Goal: Task Accomplishment & Management: Complete application form

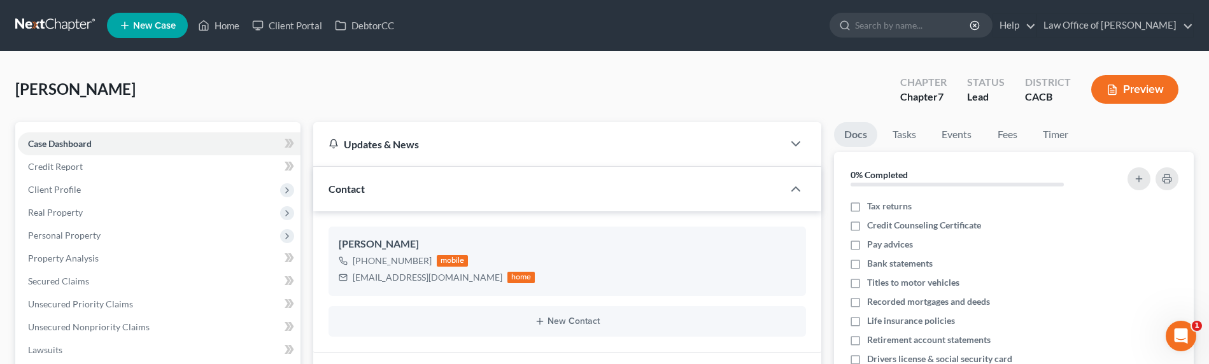
click at [40, 28] on link at bounding box center [56, 25] width 82 height 23
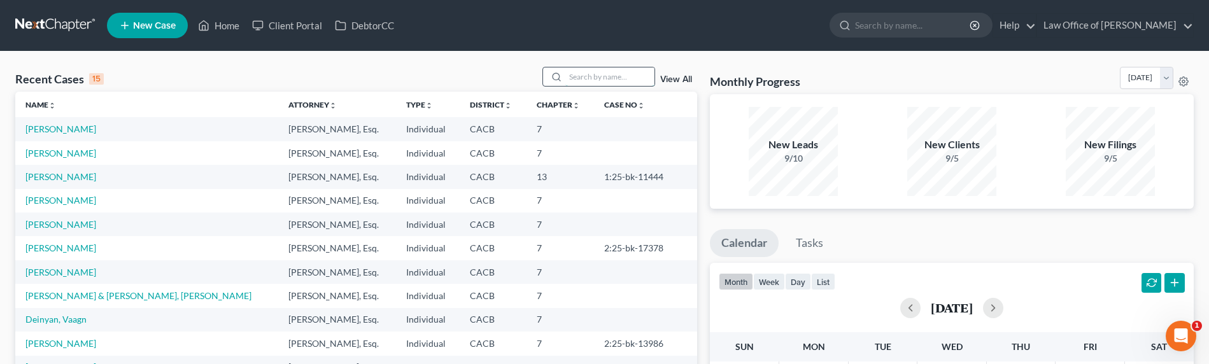
click at [602, 73] on input "search" at bounding box center [609, 76] width 89 height 18
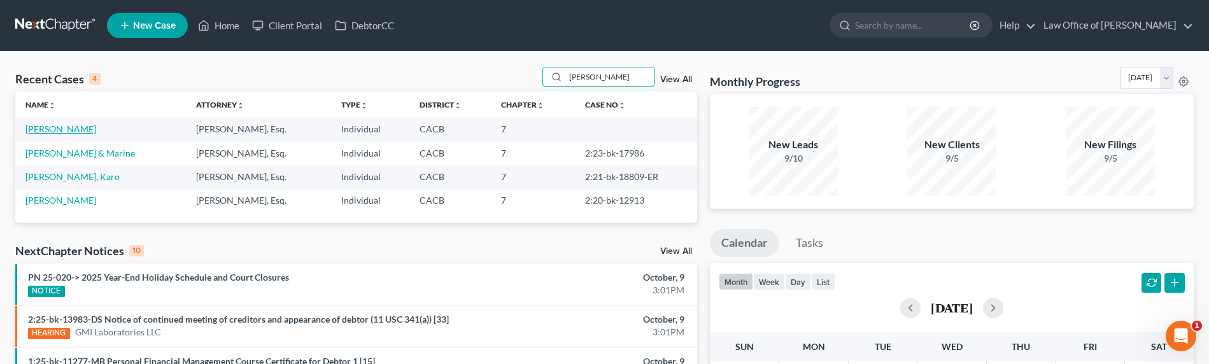
type input "[PERSON_NAME]"
click at [94, 129] on link "[PERSON_NAME]" at bounding box center [60, 129] width 71 height 11
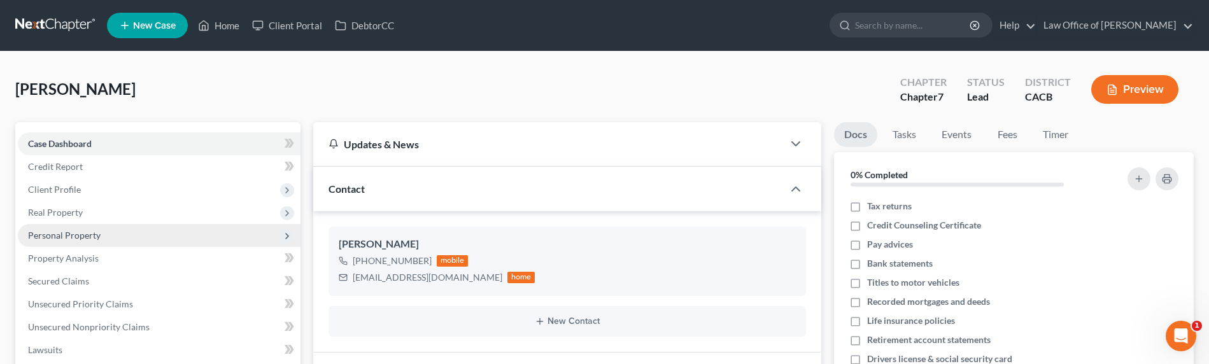
click at [68, 237] on span "Personal Property" at bounding box center [64, 235] width 73 height 11
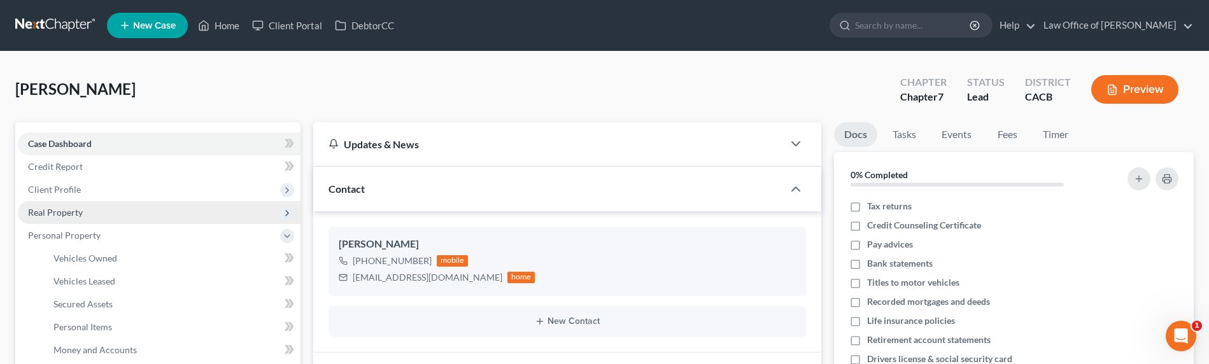
click at [50, 212] on span "Real Property" at bounding box center [55, 212] width 55 height 11
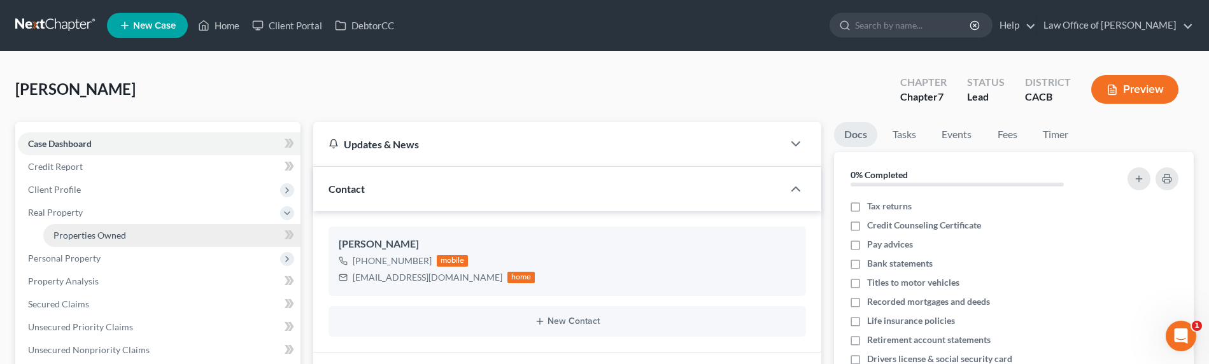
click at [80, 231] on span "Properties Owned" at bounding box center [89, 235] width 73 height 11
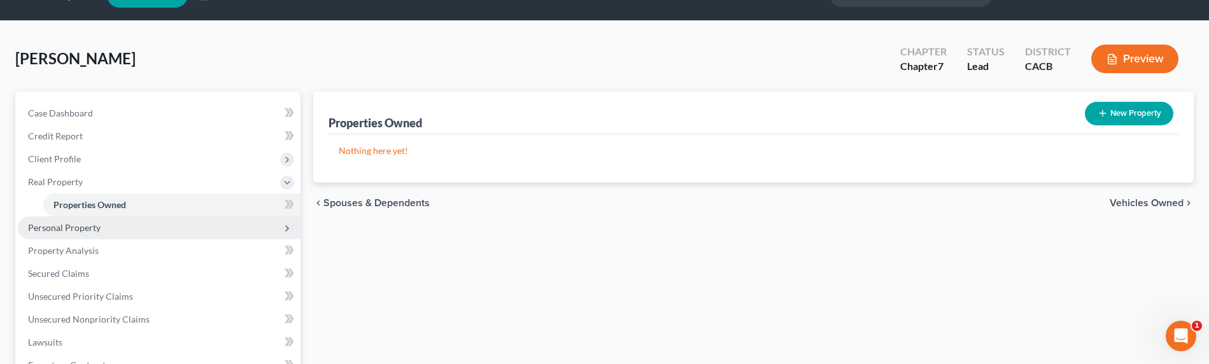
scroll to position [33, 0]
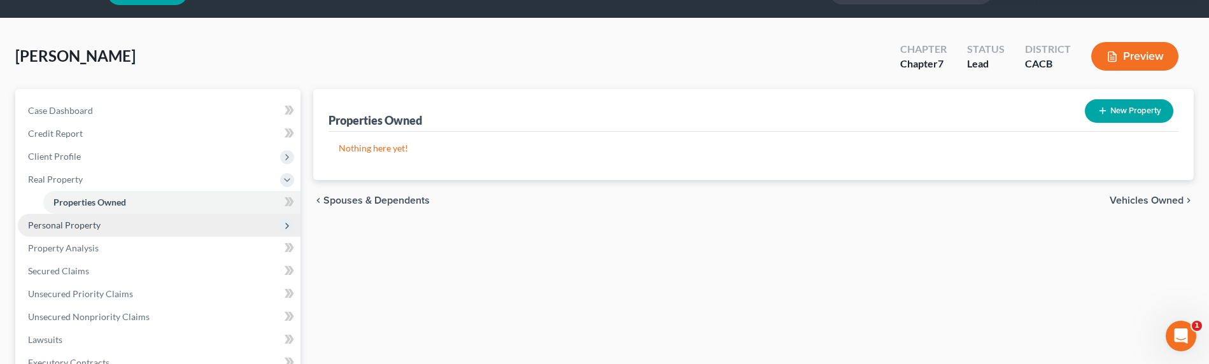
click at [50, 224] on span "Personal Property" at bounding box center [64, 225] width 73 height 11
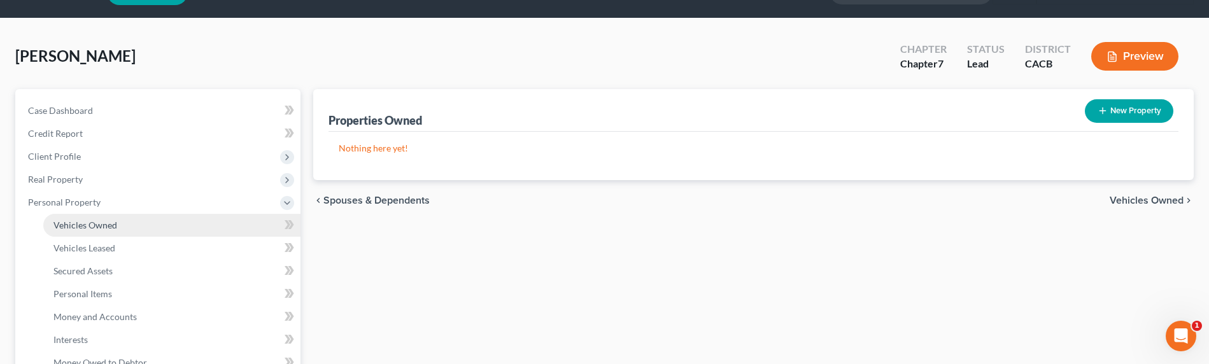
click at [77, 225] on span "Vehicles Owned" at bounding box center [85, 225] width 64 height 11
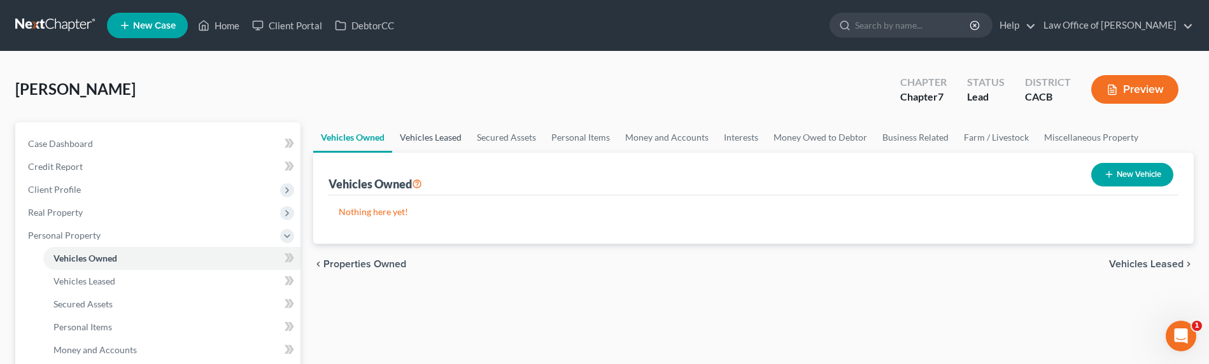
click at [444, 145] on link "Vehicles Leased" at bounding box center [430, 137] width 77 height 31
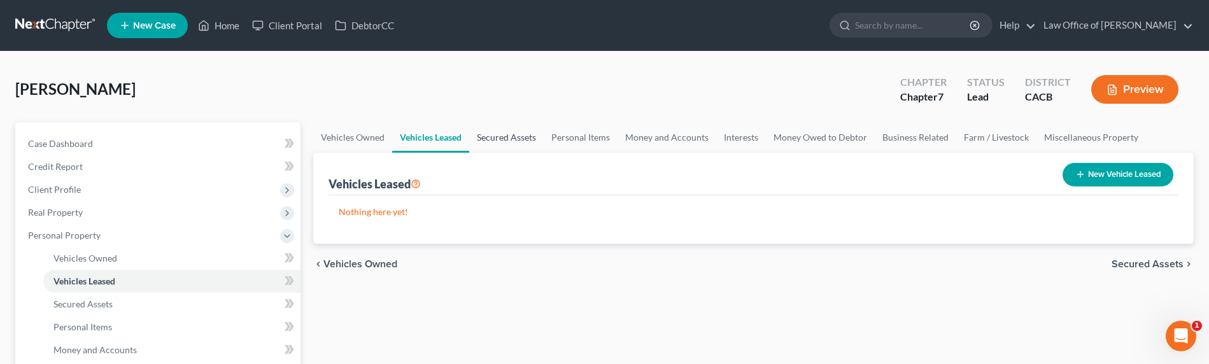
click at [515, 138] on link "Secured Assets" at bounding box center [506, 137] width 75 height 31
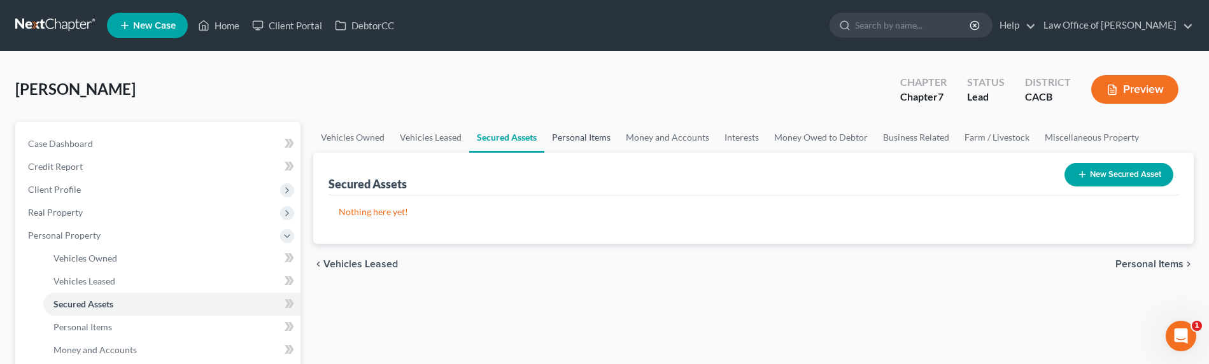
click at [599, 139] on link "Personal Items" at bounding box center [581, 137] width 74 height 31
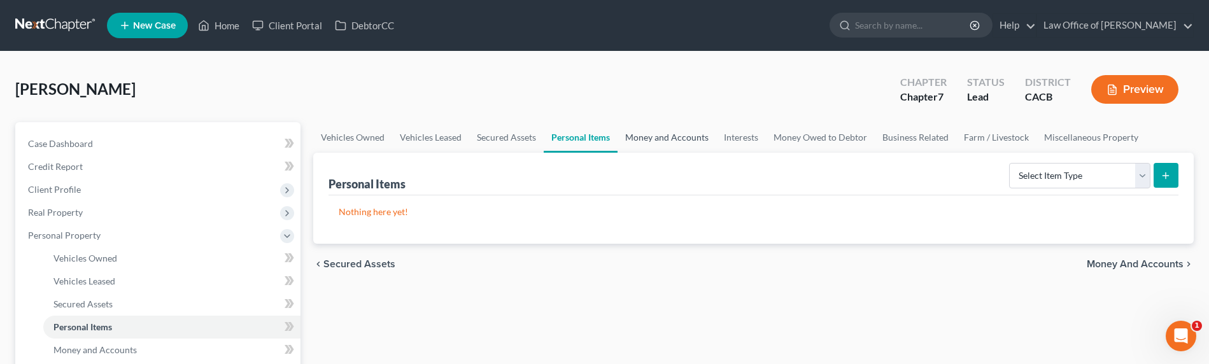
click at [664, 139] on link "Money and Accounts" at bounding box center [667, 137] width 99 height 31
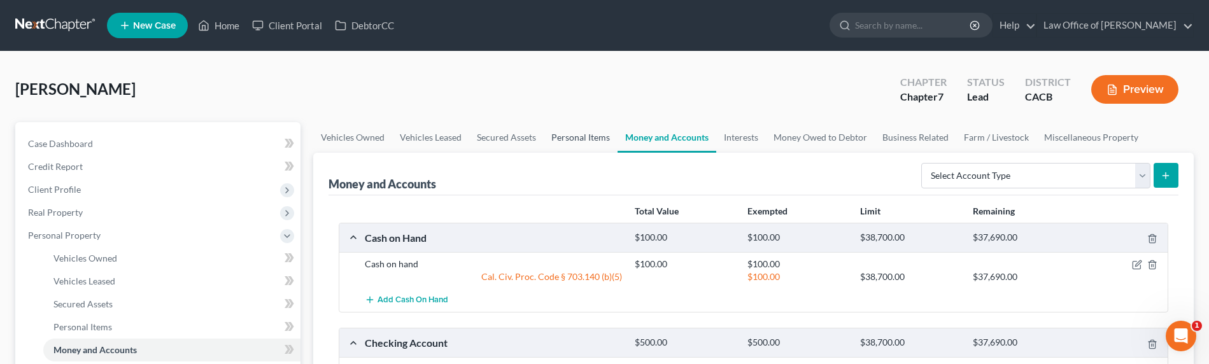
click at [568, 136] on link "Personal Items" at bounding box center [581, 137] width 74 height 31
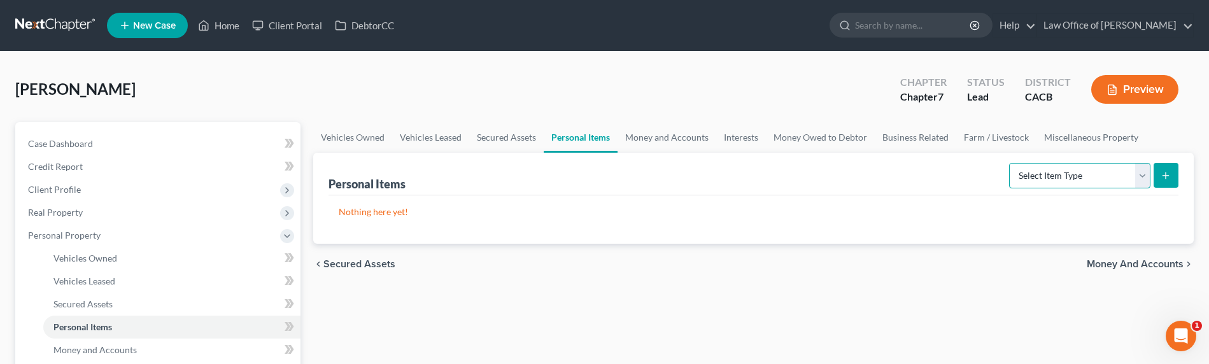
click at [1070, 176] on select "Select Item Type Clothing Collectibles Of Value Electronics Firearms Household …" at bounding box center [1079, 175] width 141 height 25
select select "clothing"
click at [1011, 163] on select "Select Item Type Clothing Collectibles Of Value Electronics Firearms Household …" at bounding box center [1079, 175] width 141 height 25
click at [1160, 170] on button "submit" at bounding box center [1166, 175] width 25 height 25
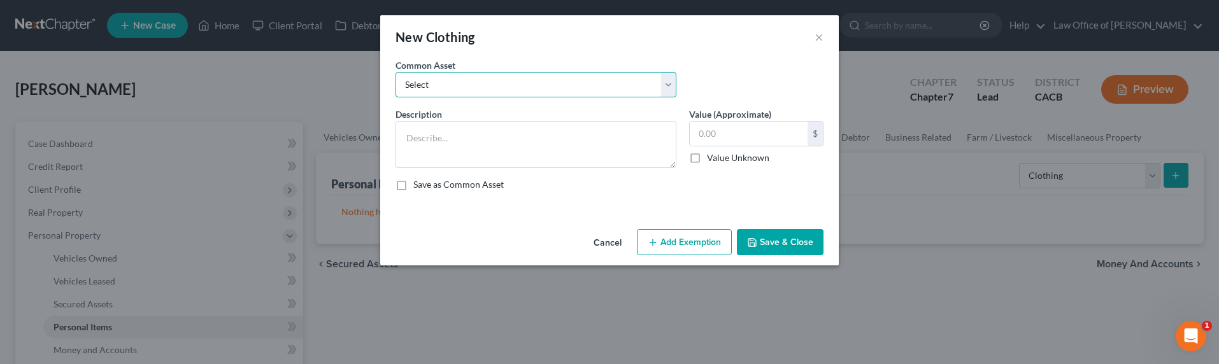
click at [518, 75] on select "Select Wardrobe and clothing" at bounding box center [535, 84] width 281 height 25
select select "0"
click at [395, 72] on select "Select Wardrobe and clothing" at bounding box center [535, 84] width 281 height 25
type textarea "Wardrobe and clothing"
type input "2,000.00"
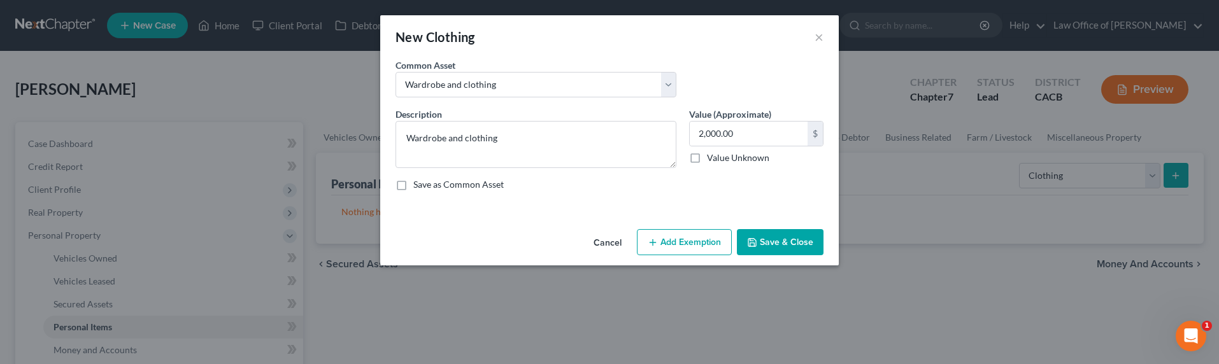
click at [688, 246] on button "Add Exemption" at bounding box center [684, 242] width 95 height 27
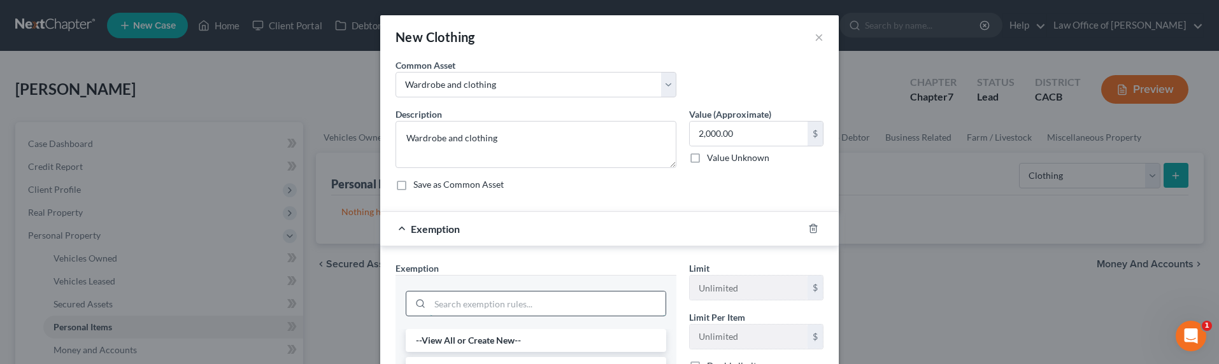
click at [446, 307] on input "search" at bounding box center [548, 304] width 236 height 24
type input "wear"
click at [469, 335] on li "11 - Wearing Apparel (S2) - Cal. Civ. Proc. Code § 703.140 (b)(3)" at bounding box center [536, 347] width 260 height 36
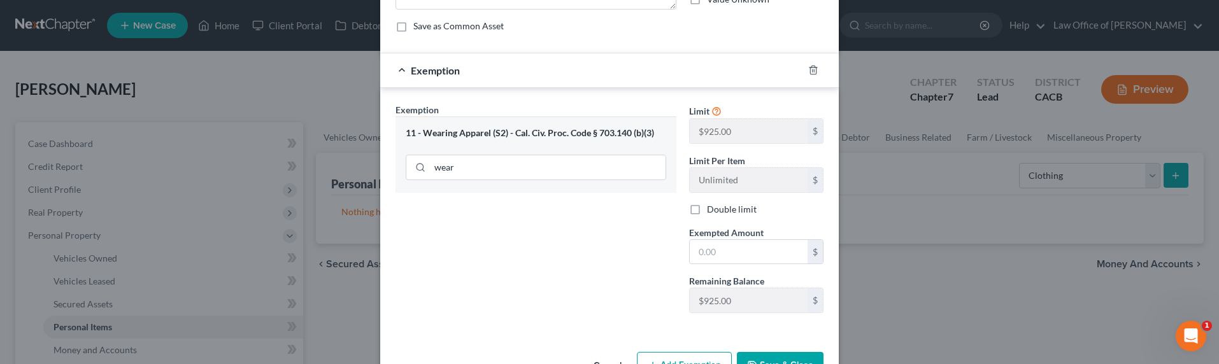
scroll to position [199, 0]
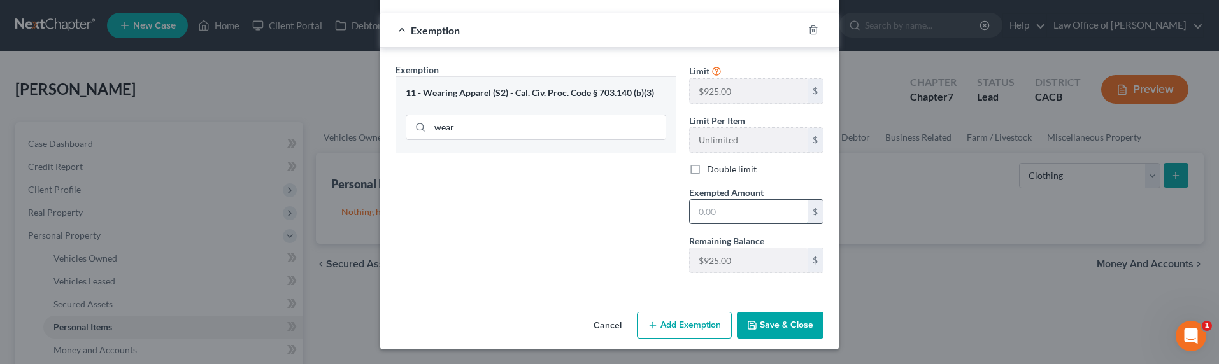
click at [700, 220] on input "text" at bounding box center [749, 212] width 118 height 24
type input "2,000"
click at [755, 322] on button "Save & Close" at bounding box center [780, 325] width 87 height 27
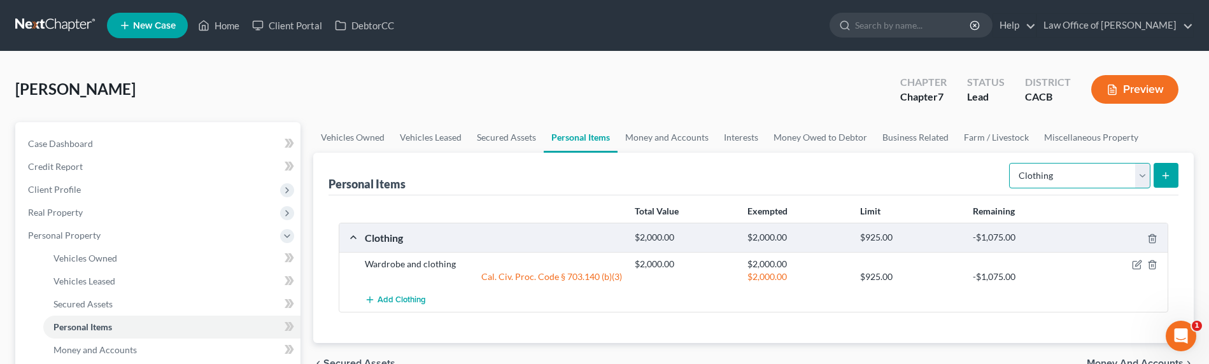
click at [1080, 182] on select "Select Item Type Clothing Collectibles Of Value Electronics Firearms Household …" at bounding box center [1079, 175] width 141 height 25
select select "electronics"
click at [1011, 163] on select "Select Item Type Clothing Collectibles Of Value Electronics Firearms Household …" at bounding box center [1079, 175] width 141 height 25
click at [1170, 171] on icon "submit" at bounding box center [1166, 176] width 10 height 10
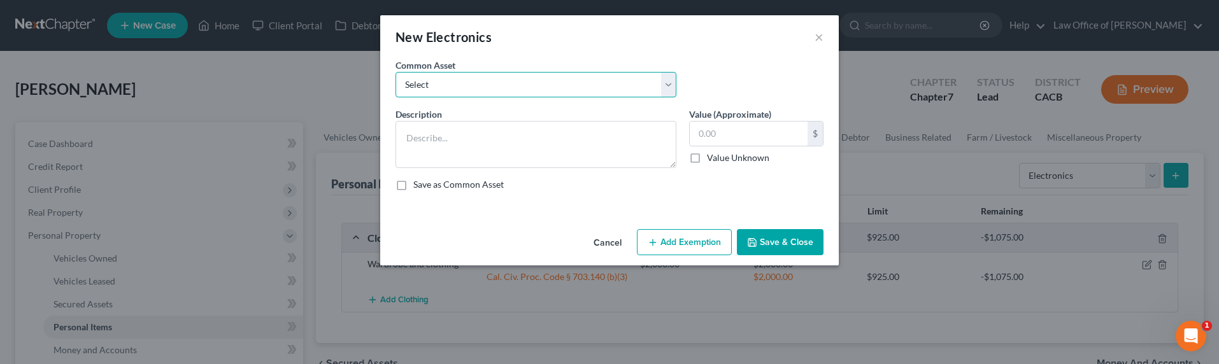
click at [556, 84] on select "Select General electronics, equipment and recreational personal property." at bounding box center [535, 84] width 281 height 25
select select "0"
click at [395, 72] on select "Select General electronics, equipment and recreational personal property." at bounding box center [535, 84] width 281 height 25
type textarea "General electronics, equipment and recreational personal property."
type input "2,000.00"
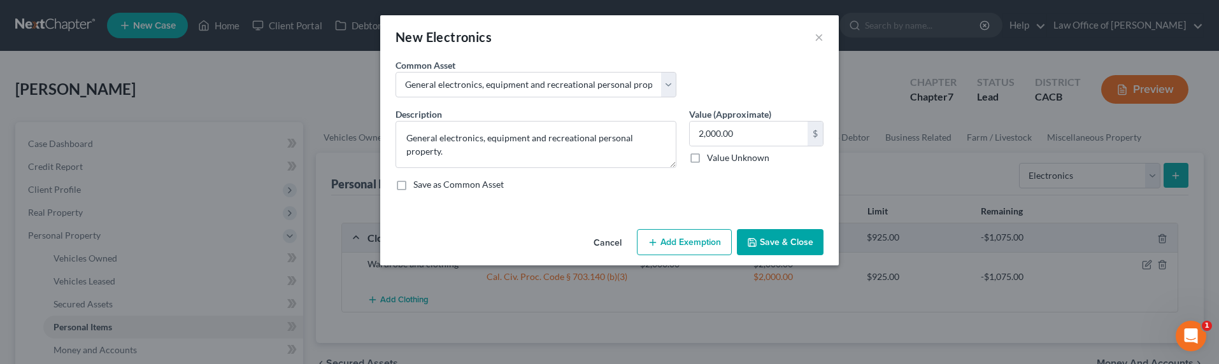
click at [686, 236] on button "Add Exemption" at bounding box center [684, 242] width 95 height 27
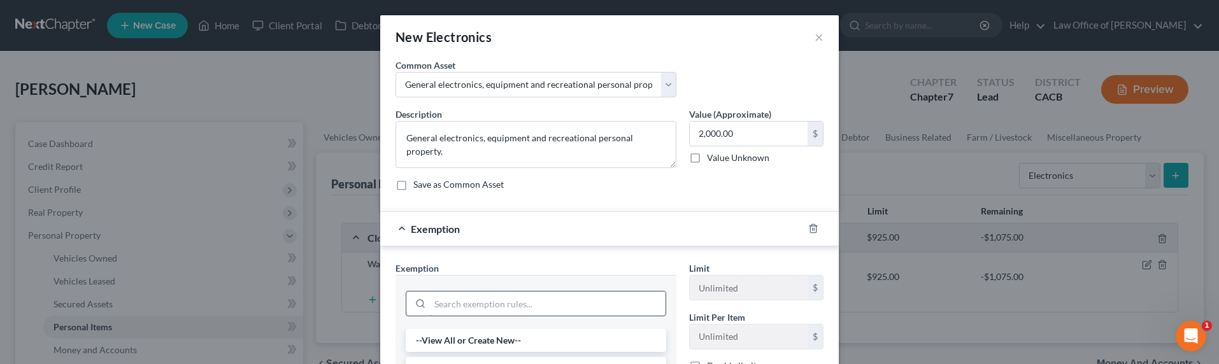
click at [495, 304] on input "search" at bounding box center [548, 304] width 236 height 24
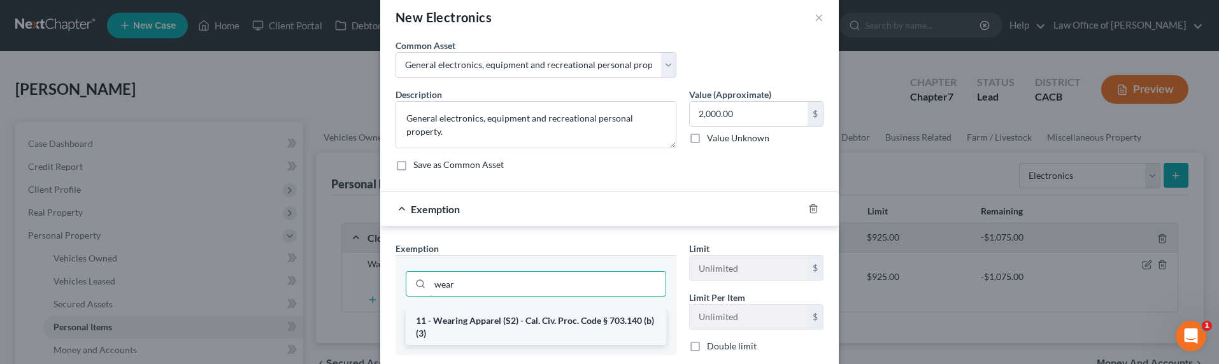
type input "wear"
click at [501, 323] on li "11 - Wearing Apparel (S2) - Cal. Civ. Proc. Code § 703.140 (b)(3)" at bounding box center [536, 327] width 260 height 36
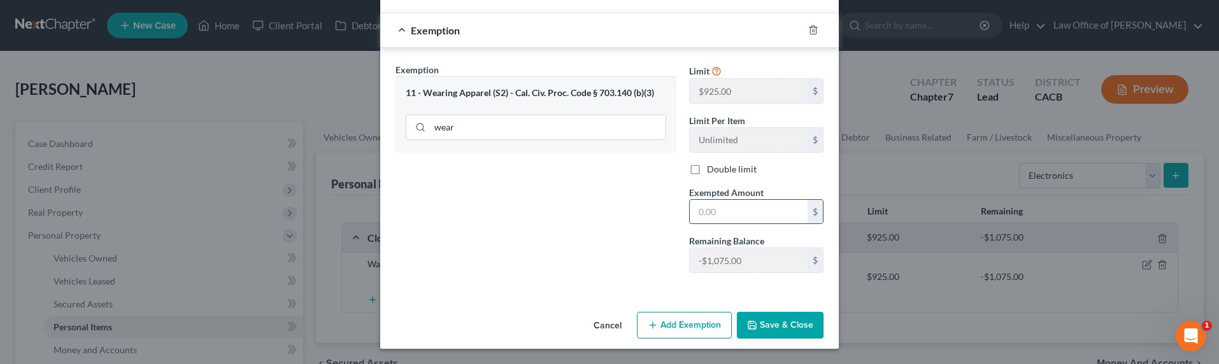
click at [719, 213] on input "text" at bounding box center [749, 212] width 118 height 24
type input "2,000"
click at [783, 332] on button "Save & Close" at bounding box center [780, 325] width 87 height 27
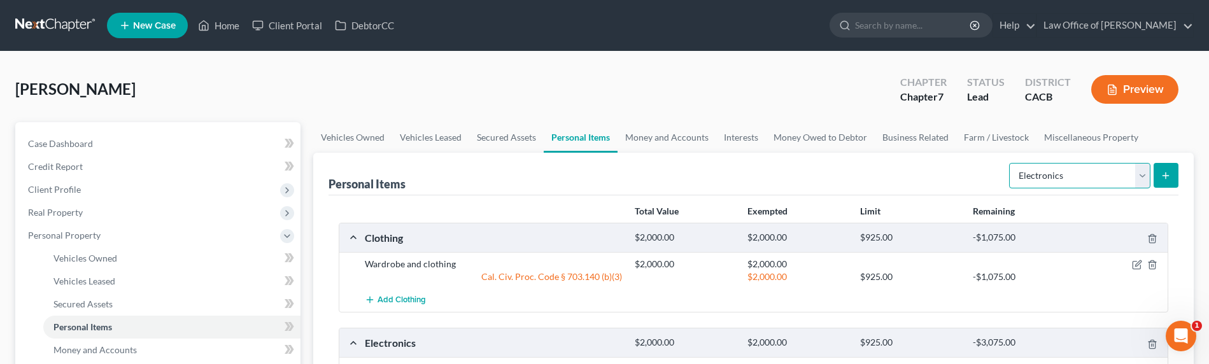
click at [1053, 185] on select "Select Item Type Clothing Collectibles Of Value Electronics Firearms Household …" at bounding box center [1079, 175] width 141 height 25
select select "household_goods"
click at [1011, 163] on select "Select Item Type Clothing Collectibles Of Value Electronics Firearms Household …" at bounding box center [1079, 175] width 141 height 25
click at [1160, 180] on button "submit" at bounding box center [1166, 175] width 25 height 25
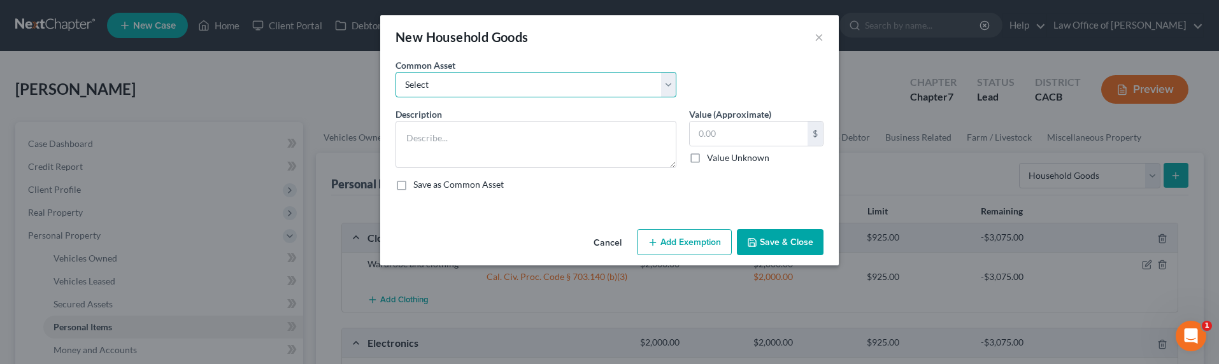
click at [432, 92] on select "Select Household Goods, Furnishings and Appliances." at bounding box center [535, 84] width 281 height 25
select select "0"
click at [395, 72] on select "Select Household Goods, Furnishings and Appliances." at bounding box center [535, 84] width 281 height 25
type textarea "Household Goods, Furnishings and Appliances."
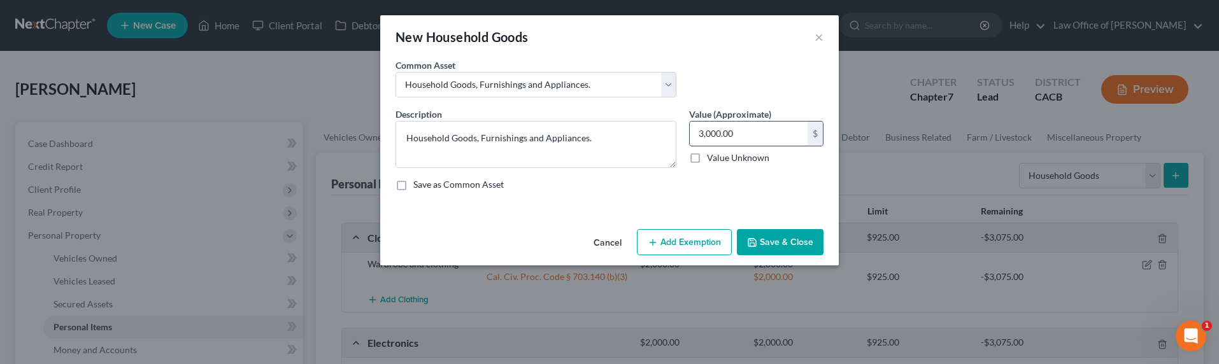
click at [704, 134] on input "3,000.00" at bounding box center [749, 134] width 118 height 24
click at [707, 135] on input "3,000.00" at bounding box center [749, 134] width 118 height 24
drag, startPoint x: 702, startPoint y: 135, endPoint x: 686, endPoint y: 134, distance: 16.0
click at [686, 134] on div "Value (Approximate) 3,000.00 $ Value Unknown Balance Undetermined 3,000.00 $ Va…" at bounding box center [756, 138] width 147 height 60
type input "1,000.00"
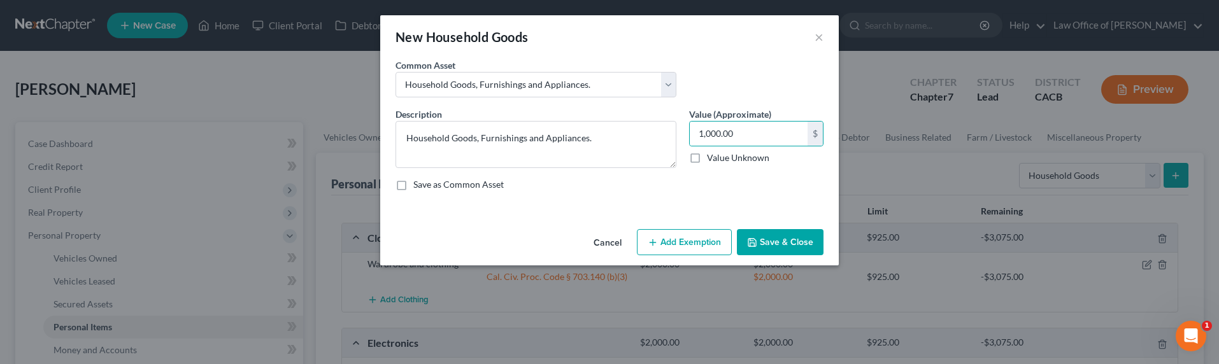
click at [685, 245] on button "Add Exemption" at bounding box center [684, 242] width 95 height 27
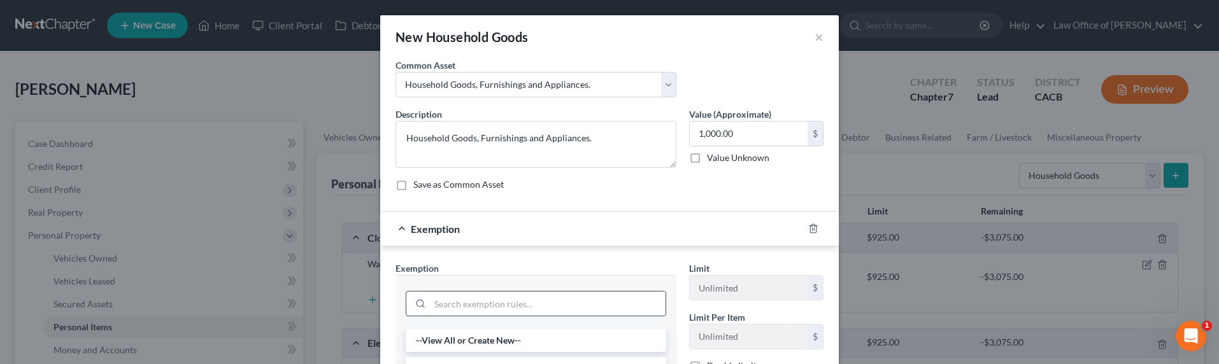
click at [544, 304] on input "search" at bounding box center [548, 304] width 236 height 24
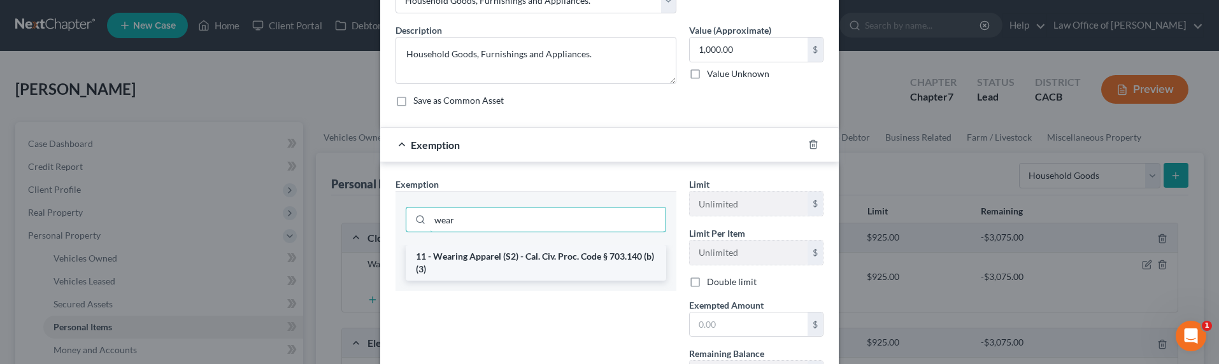
scroll to position [129, 0]
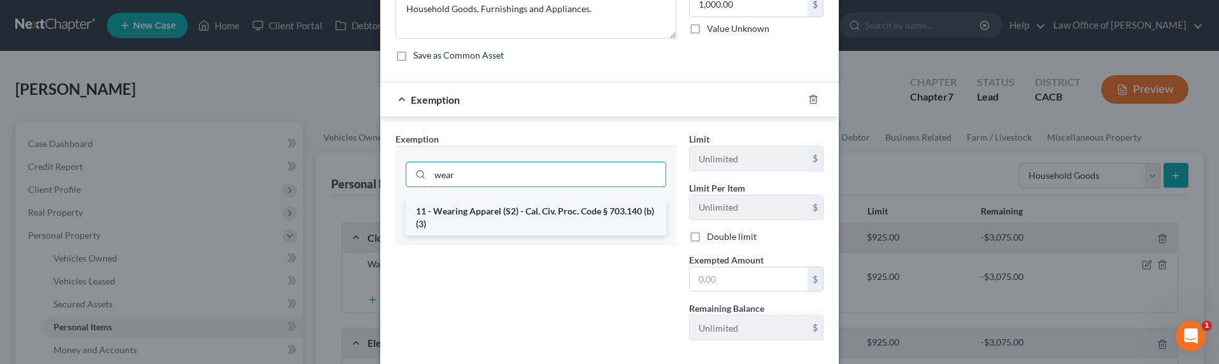
type input "wear"
click at [518, 217] on li "11 - Wearing Apparel (S2) - Cal. Civ. Proc. Code § 703.140 (b)(3)" at bounding box center [536, 218] width 260 height 36
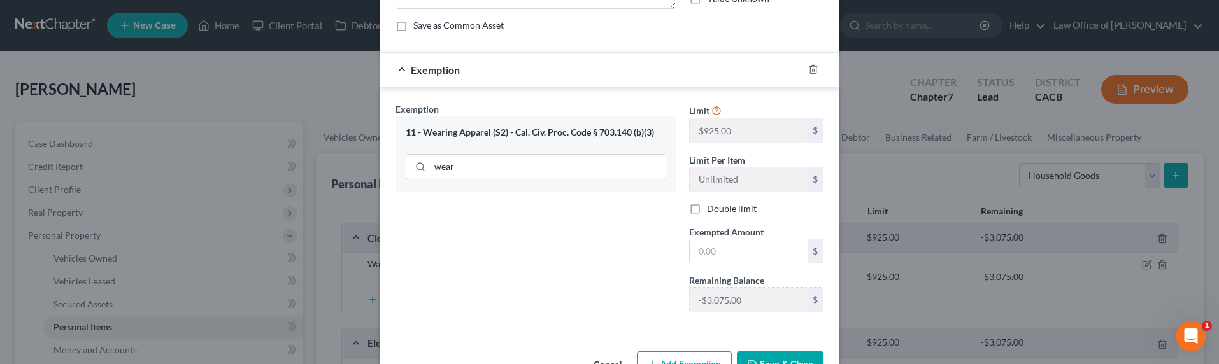
scroll to position [199, 0]
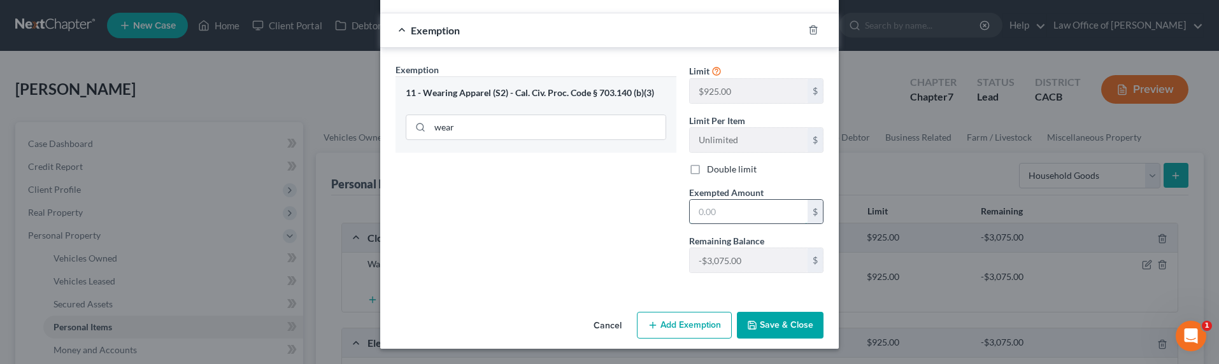
click at [716, 209] on input "text" at bounding box center [749, 212] width 118 height 24
type input "1,000"
click at [765, 321] on button "Save & Close" at bounding box center [780, 325] width 87 height 27
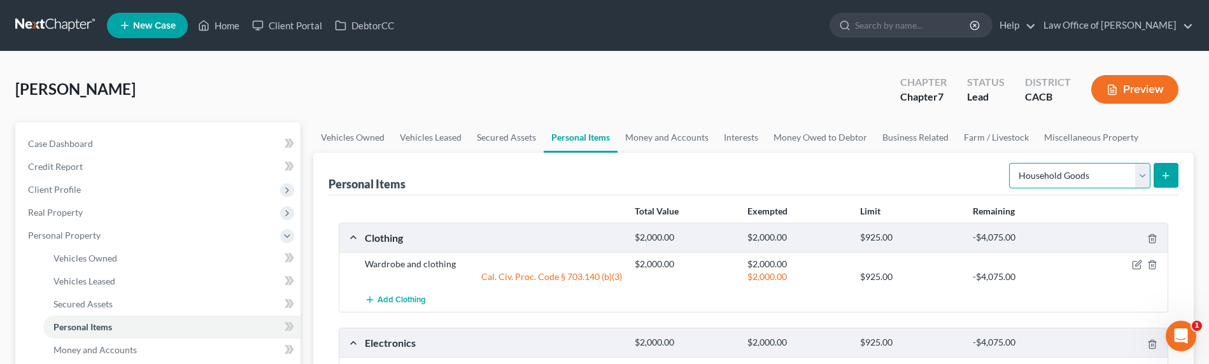
click at [1039, 182] on select "Select Item Type Clothing Collectibles Of Value Electronics Firearms Household …" at bounding box center [1079, 175] width 141 height 25
select select "jewelry"
click at [1011, 163] on select "Select Item Type Clothing Collectibles Of Value Electronics Firearms Household …" at bounding box center [1079, 175] width 141 height 25
click at [1175, 174] on button "submit" at bounding box center [1166, 175] width 25 height 25
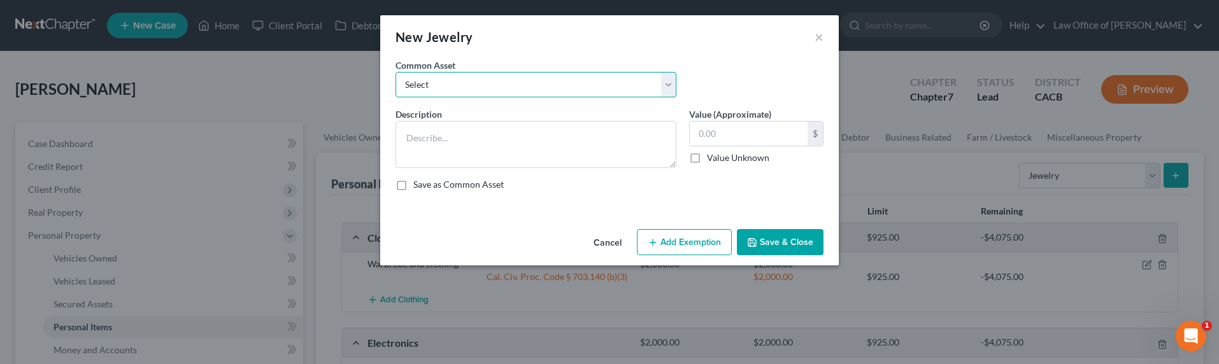
click at [555, 85] on select "Select Jewelry and personal valuable items (i.e. costume jewelry), includes non…" at bounding box center [535, 84] width 281 height 25
select select "0"
click at [395, 72] on select "Select Jewelry and personal valuable items (i.e. costume jewelry), includes non…" at bounding box center [535, 84] width 281 height 25
type textarea "Jewelry and personal valuable items (i.e. costume jewelry), includes non-debtor…"
type input "1,500.00"
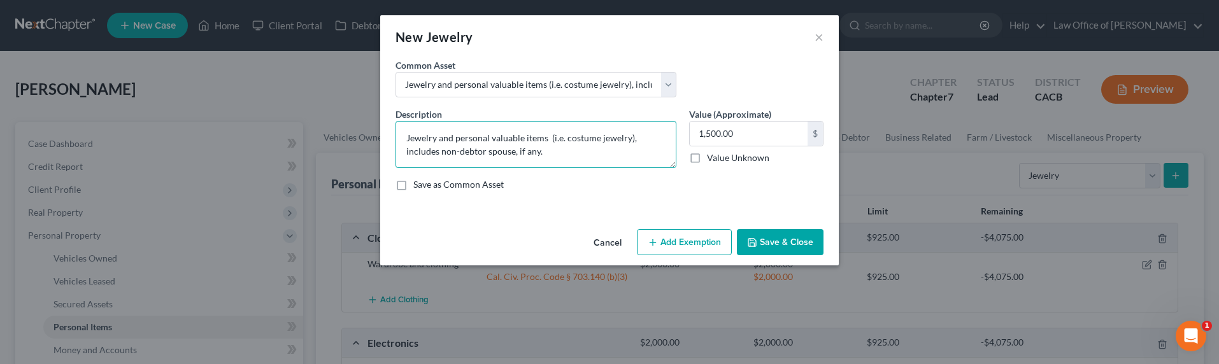
drag, startPoint x: 518, startPoint y: 152, endPoint x: 560, endPoint y: 156, distance: 42.3
click at [518, 152] on textarea "Jewelry and personal valuable items (i.e. costume jewelry), includes non-debtor…" at bounding box center [535, 144] width 281 height 47
drag, startPoint x: 562, startPoint y: 157, endPoint x: 546, endPoint y: 138, distance: 24.9
click at [546, 138] on textarea "Jewelry and personal valuable items (i.e. costume jewelry), includes non-debtor…" at bounding box center [535, 144] width 281 height 47
type textarea "Jewelry and personal valuable items"
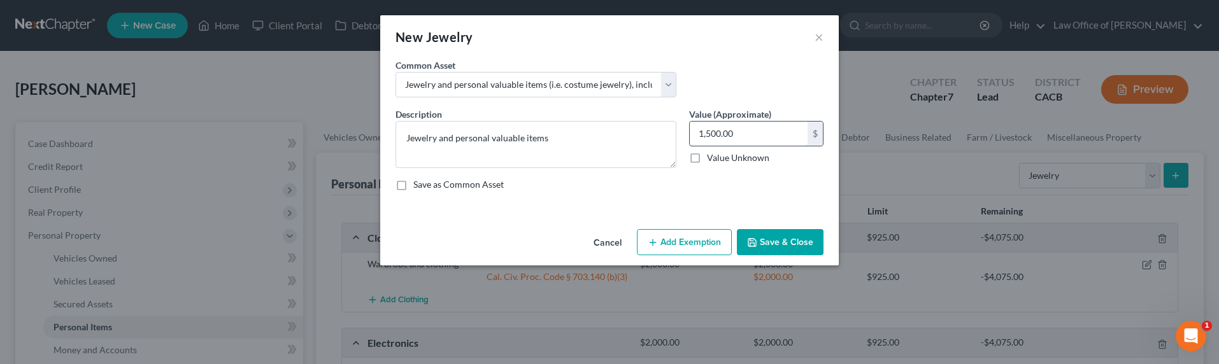
click at [724, 139] on input "1,500.00" at bounding box center [749, 134] width 118 height 24
drag, startPoint x: 758, startPoint y: 130, endPoint x: 690, endPoint y: 130, distance: 68.8
click at [690, 130] on input "1,500.00" at bounding box center [749, 134] width 118 height 24
type input "200"
click at [690, 248] on button "Add Exemption" at bounding box center [684, 242] width 95 height 27
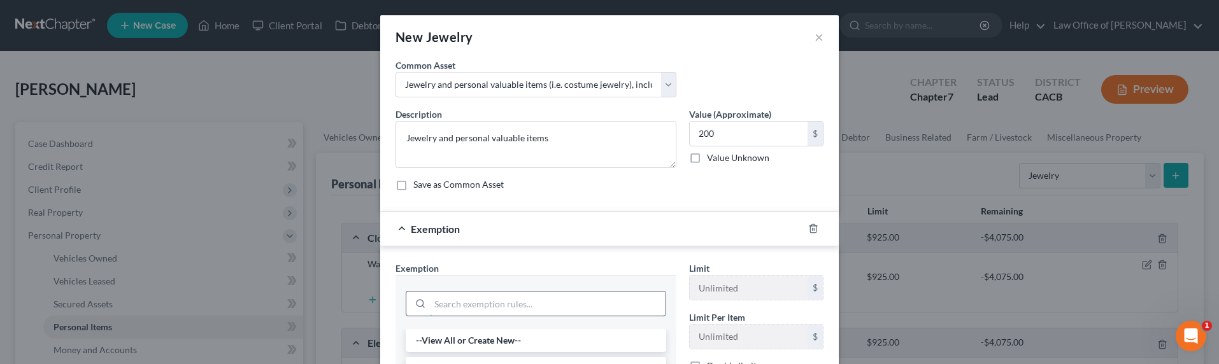
click at [490, 302] on input "search" at bounding box center [548, 304] width 236 height 24
type input "[DEMOGRAPHIC_DATA]"
click at [506, 341] on li "12 - Jewelry (S2) - Cal. Civ. Proc. Code § 703.140 (b)(4)" at bounding box center [536, 340] width 260 height 23
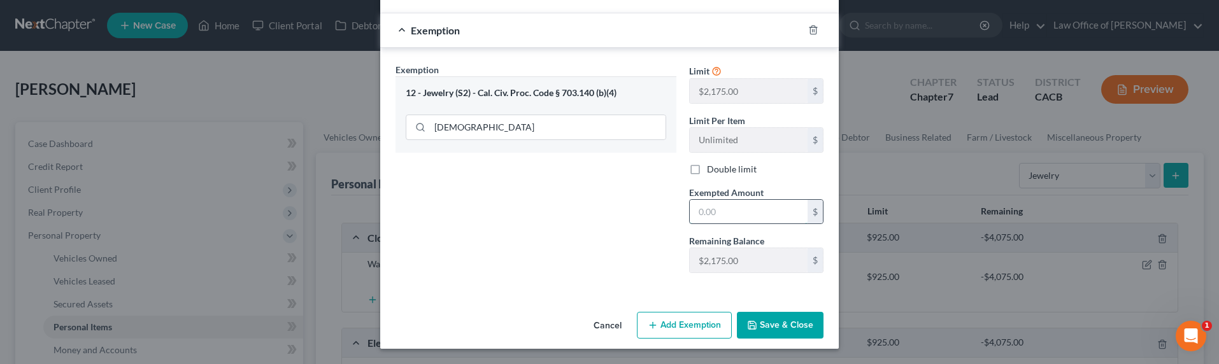
click at [693, 214] on input "text" at bounding box center [749, 212] width 118 height 24
type input "200"
click at [778, 323] on button "Save & Close" at bounding box center [780, 325] width 87 height 27
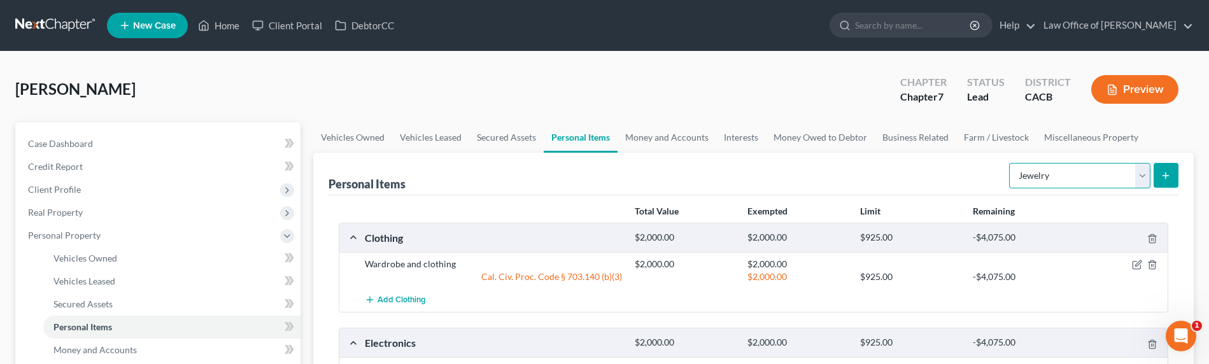
click at [1109, 171] on select "Select Item Type Clothing Collectibles Of Value Electronics Firearms Household …" at bounding box center [1079, 175] width 141 height 25
select select "sports_and_hobby_equipment"
click at [1011, 163] on select "Select Item Type Clothing Collectibles Of Value Electronics Firearms Household …" at bounding box center [1079, 175] width 141 height 25
click at [1172, 173] on button "submit" at bounding box center [1166, 175] width 25 height 25
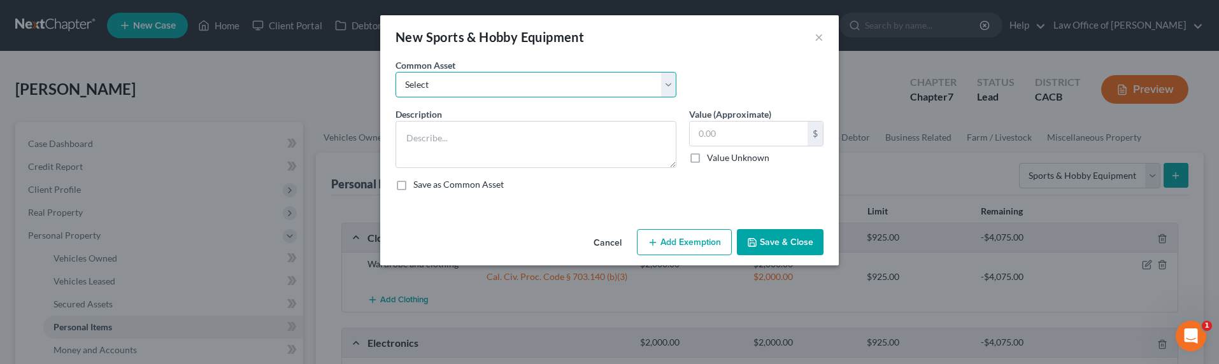
click at [515, 87] on select "Select Sports and hobby equipment" at bounding box center [535, 84] width 281 height 25
select select "0"
click at [395, 72] on select "Select Sports and hobby equipment" at bounding box center [535, 84] width 281 height 25
type textarea "Sports and hobby equipment"
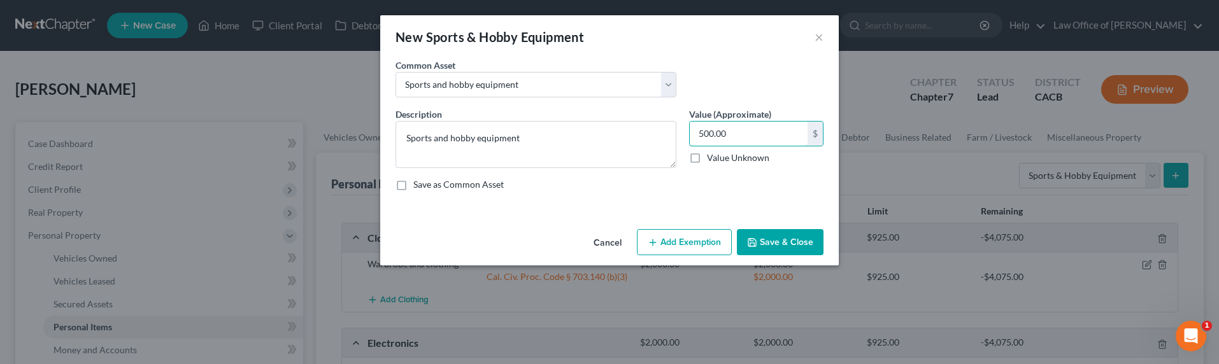
drag, startPoint x: 750, startPoint y: 136, endPoint x: 685, endPoint y: 141, distance: 65.2
click at [749, 136] on input "500.00" at bounding box center [749, 134] width 118 height 24
click at [695, 139] on input "500.00" at bounding box center [749, 134] width 118 height 24
drag, startPoint x: 702, startPoint y: 137, endPoint x: 691, endPoint y: 137, distance: 10.8
click at [691, 137] on input "500.00" at bounding box center [749, 134] width 118 height 24
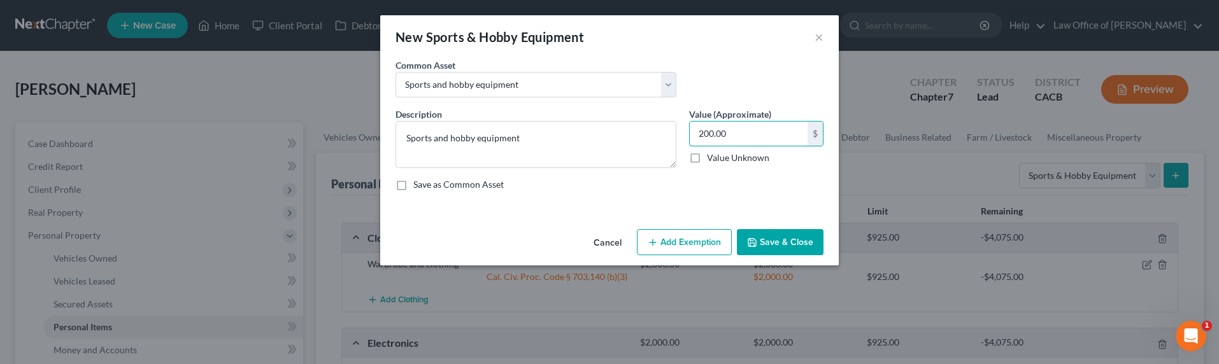
type input "200.00"
click at [695, 241] on button "Add Exemption" at bounding box center [684, 242] width 95 height 27
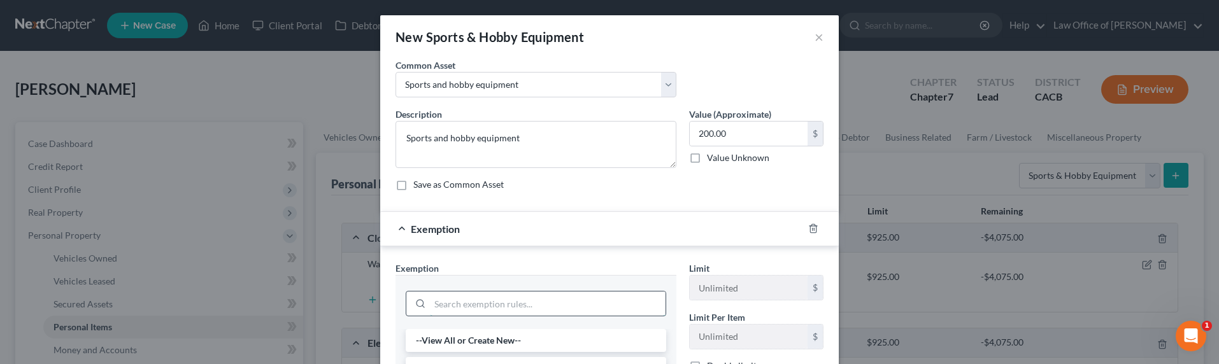
click at [581, 302] on input "search" at bounding box center [548, 304] width 236 height 24
type input "wear"
click at [558, 346] on li "11 - Wearing Apparel (S2) - Cal. Civ. Proc. Code § 703.140 (b)(3)" at bounding box center [536, 347] width 260 height 36
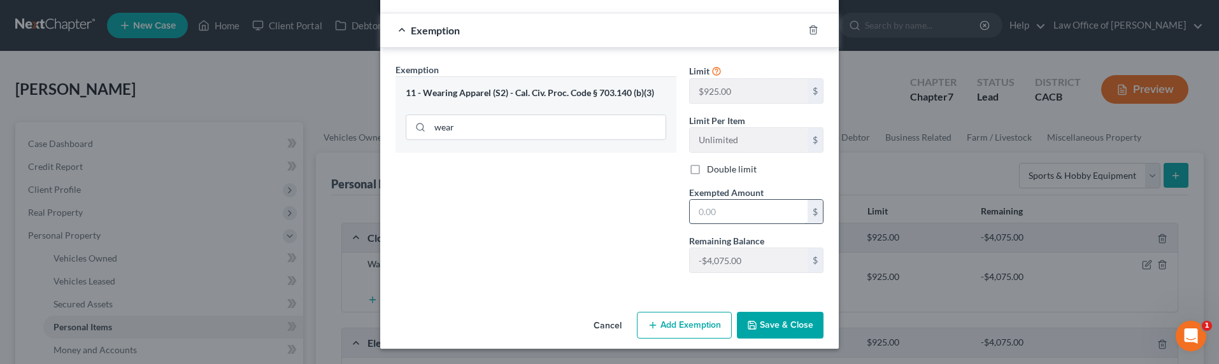
click at [734, 217] on input "text" at bounding box center [749, 212] width 118 height 24
type input "200"
click at [775, 326] on button "Save & Close" at bounding box center [780, 325] width 87 height 27
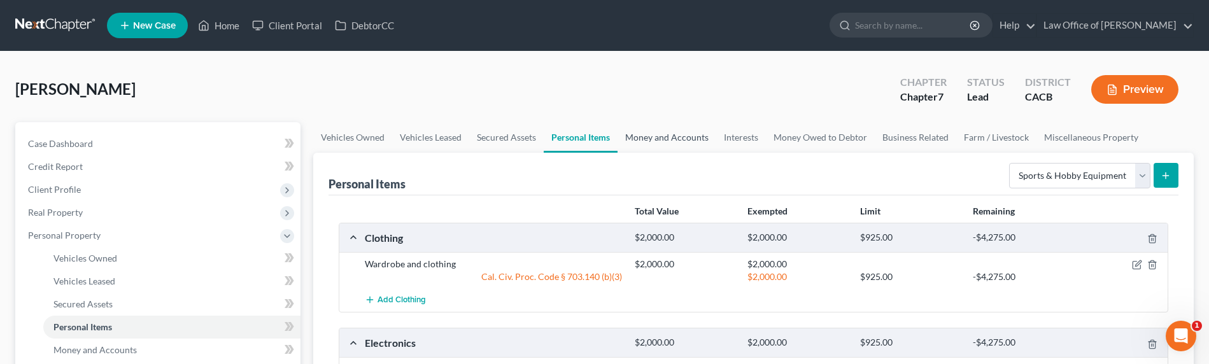
click at [653, 136] on link "Money and Accounts" at bounding box center [667, 137] width 99 height 31
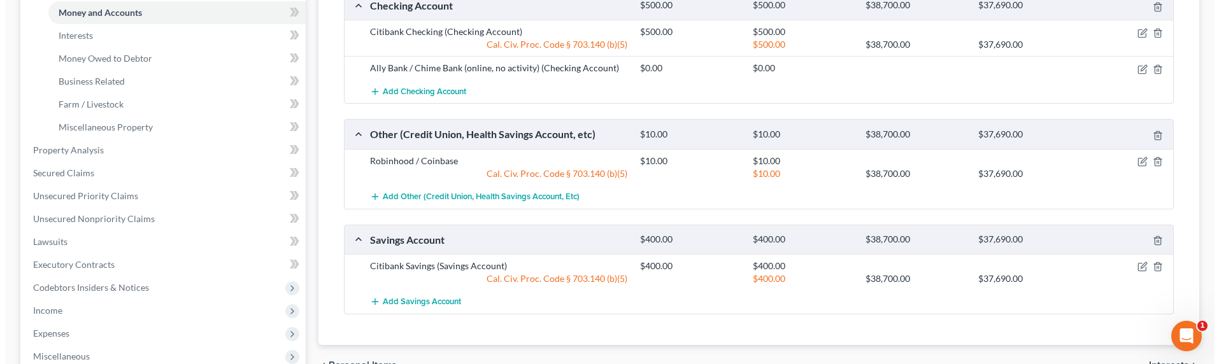
scroll to position [340, 0]
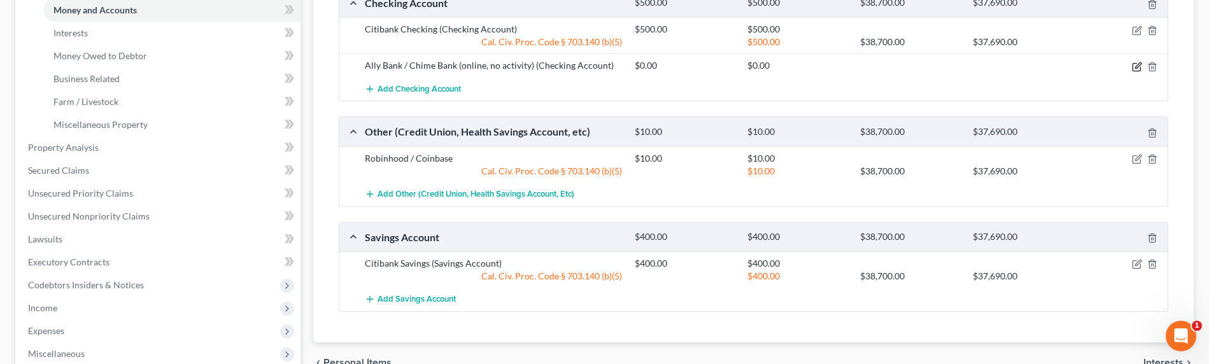
click at [1139, 69] on icon "button" at bounding box center [1137, 67] width 10 height 10
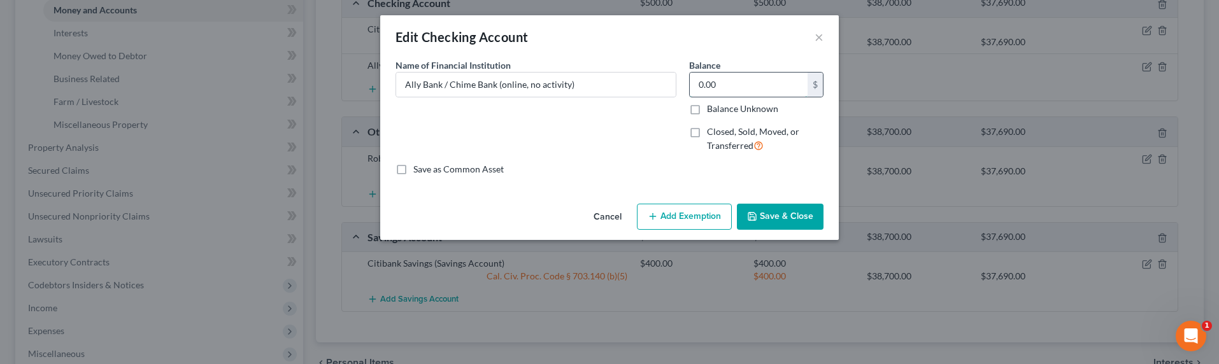
drag, startPoint x: 740, startPoint y: 83, endPoint x: 763, endPoint y: 88, distance: 23.4
click at [763, 88] on input "0.00" at bounding box center [749, 85] width 118 height 24
drag, startPoint x: 718, startPoint y: 87, endPoint x: 688, endPoint y: 87, distance: 29.3
click at [688, 87] on div "Balance 0.00 $ Balance Unknown Balance Undetermined 0.00 $ Balance Unknown Clos…" at bounding box center [756, 111] width 147 height 104
type input "5"
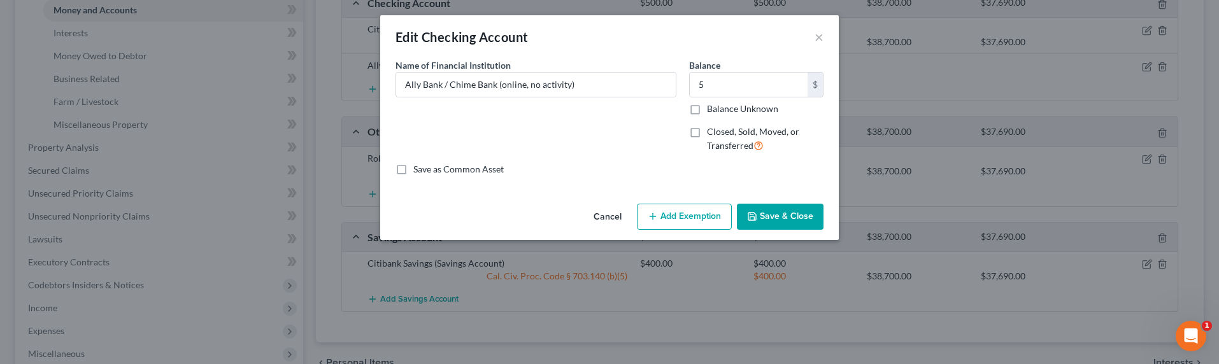
click at [707, 222] on button "Add Exemption" at bounding box center [684, 217] width 95 height 27
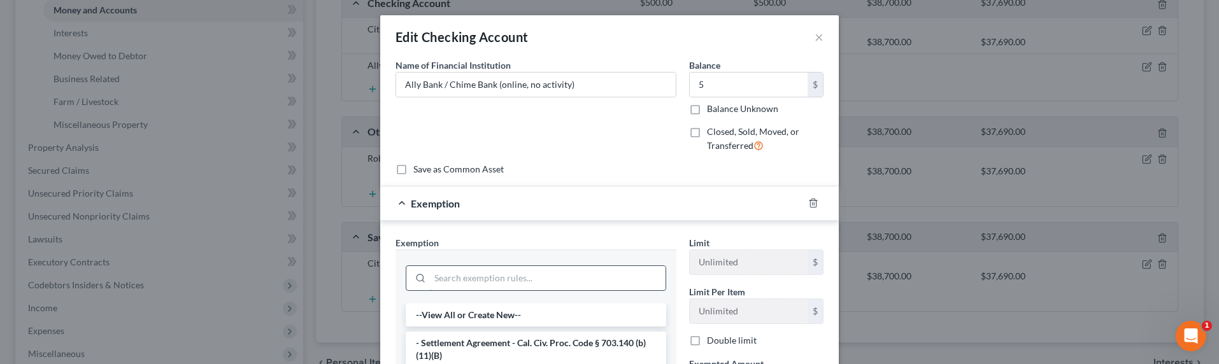
click at [598, 277] on input "search" at bounding box center [548, 278] width 236 height 24
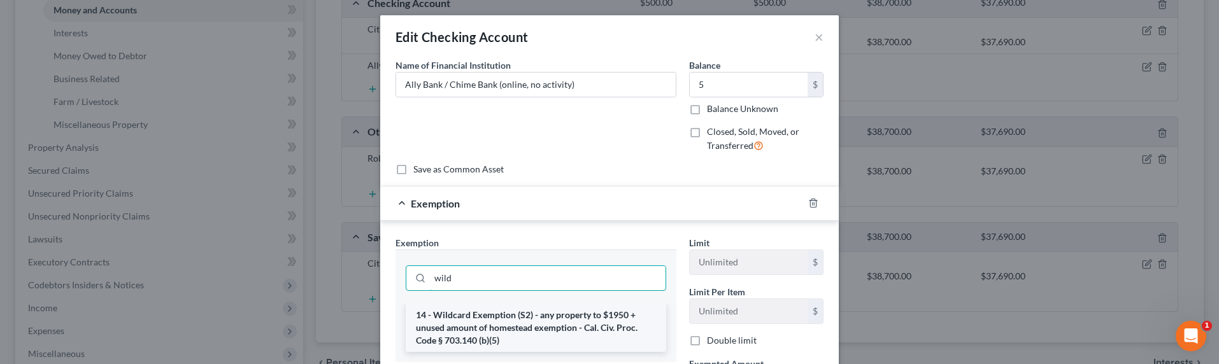
type input "wild"
click at [602, 334] on li "14 - Wildcard Exemption (S2) - any property to $1950 + unused amount of homeste…" at bounding box center [536, 328] width 260 height 48
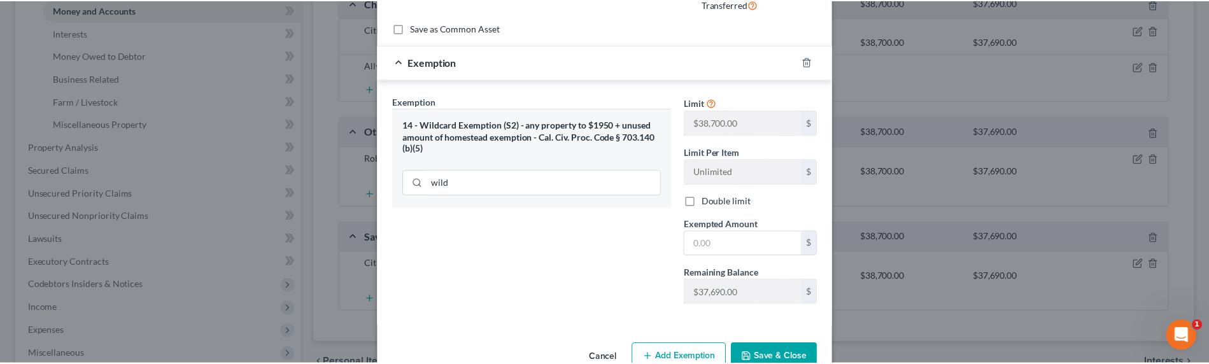
scroll to position [173, 0]
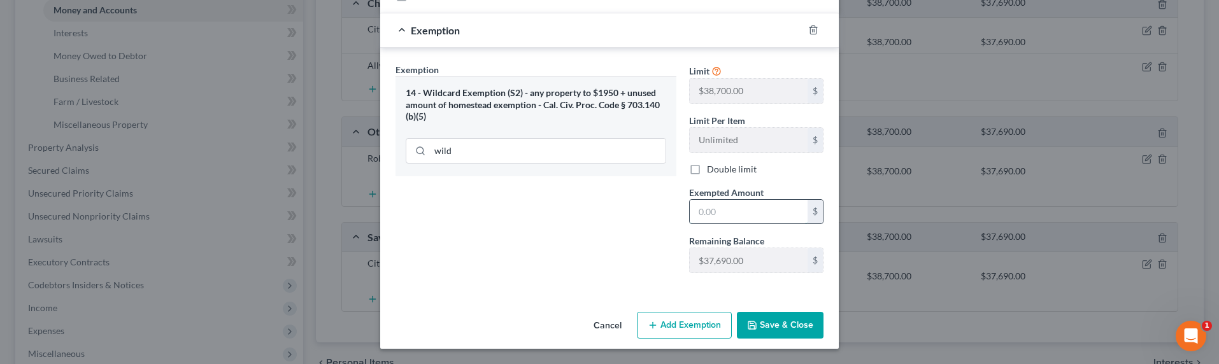
click at [762, 222] on input "text" at bounding box center [749, 212] width 118 height 24
type input "5"
click at [784, 319] on button "Save & Close" at bounding box center [780, 325] width 87 height 27
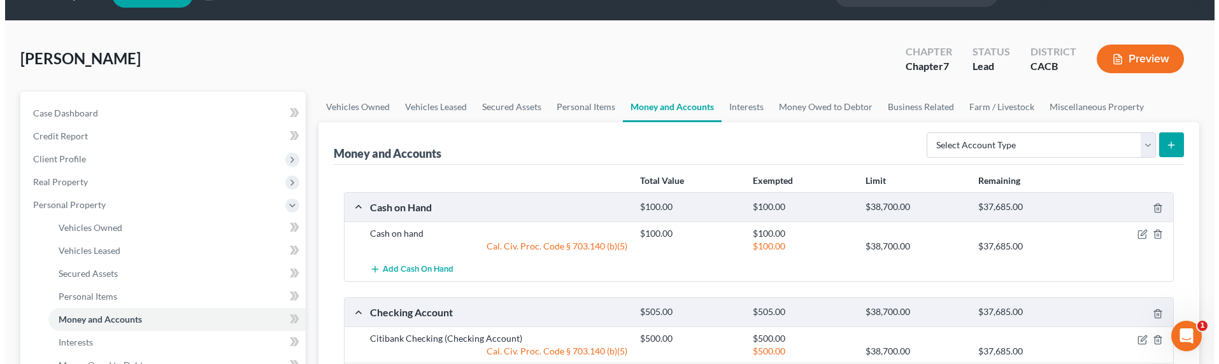
scroll to position [0, 0]
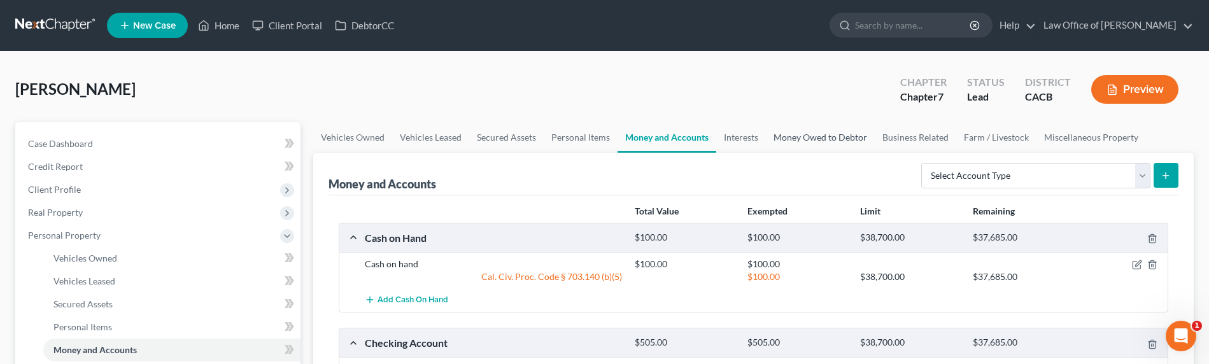
click at [846, 132] on link "Money Owed to Debtor" at bounding box center [820, 137] width 109 height 31
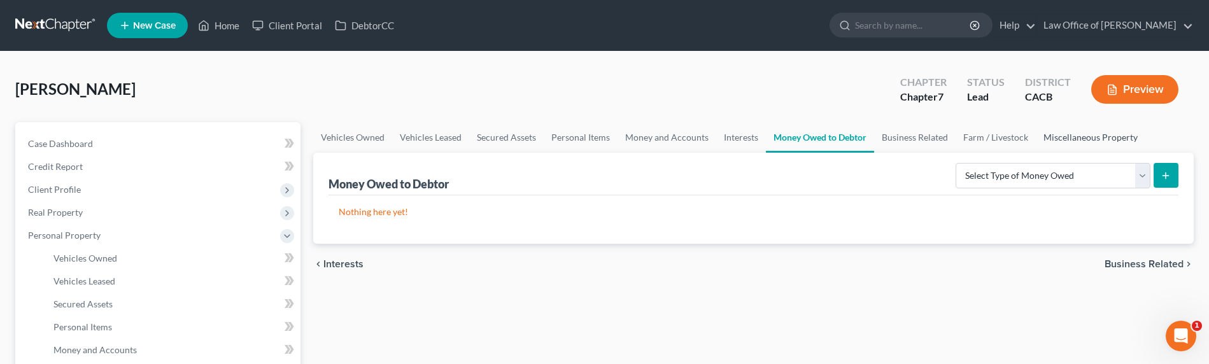
click at [1059, 139] on link "Miscellaneous Property" at bounding box center [1091, 137] width 110 height 31
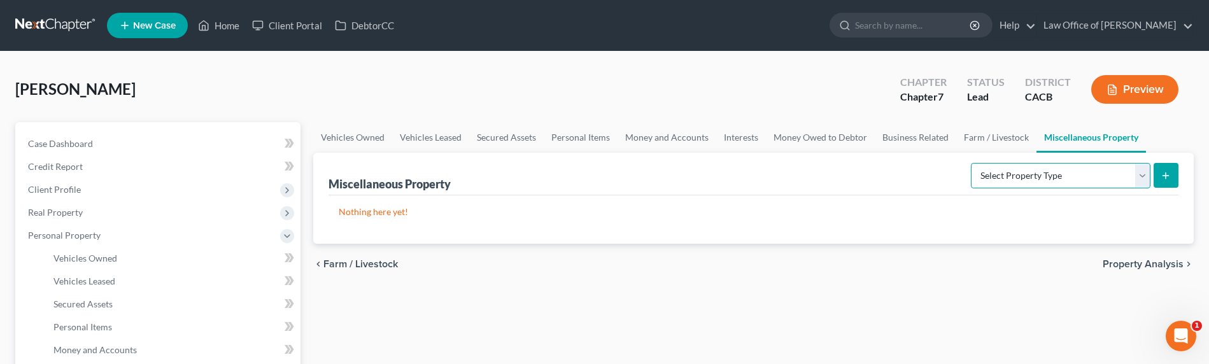
click at [1007, 179] on select "Select Property Type Assigned for Creditor Benefit [DATE] Holding for Another N…" at bounding box center [1061, 175] width 180 height 25
select select "transferred"
click at [971, 163] on select "Select Property Type Assigned for Creditor Benefit [DATE] Holding for Another N…" at bounding box center [1061, 175] width 180 height 25
click at [1164, 181] on button "submit" at bounding box center [1166, 175] width 25 height 25
select select "Ordinary ([DATE])"
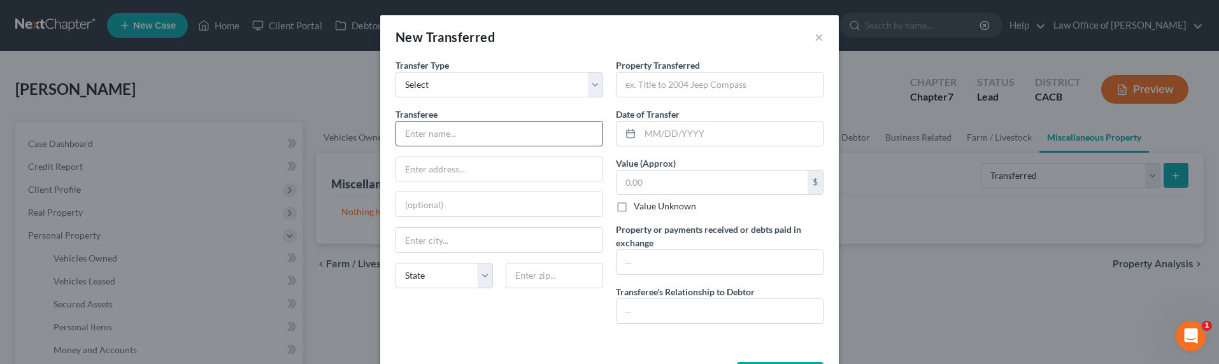
click at [427, 134] on input "text" at bounding box center [499, 134] width 206 height 24
type input "Carvana"
click at [697, 76] on input "text" at bounding box center [719, 85] width 206 height 24
type input "2015 Dodge Challenger sold"
type input "[DATE]"
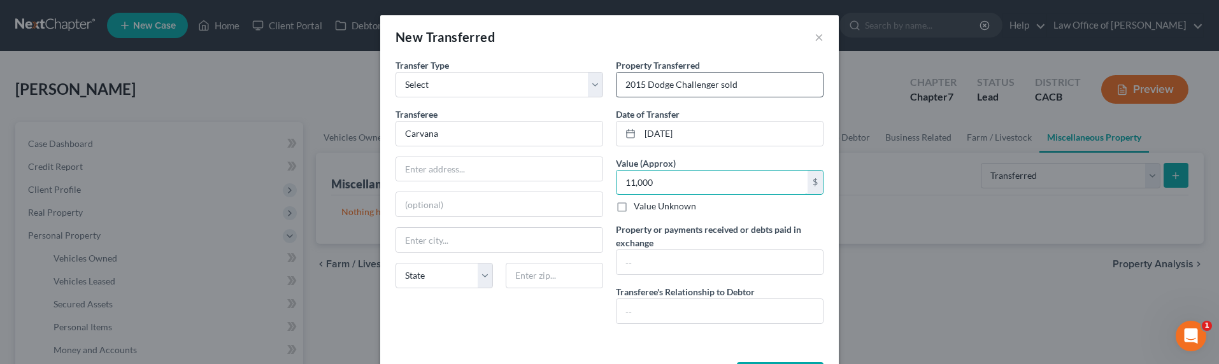
type input "11,000"
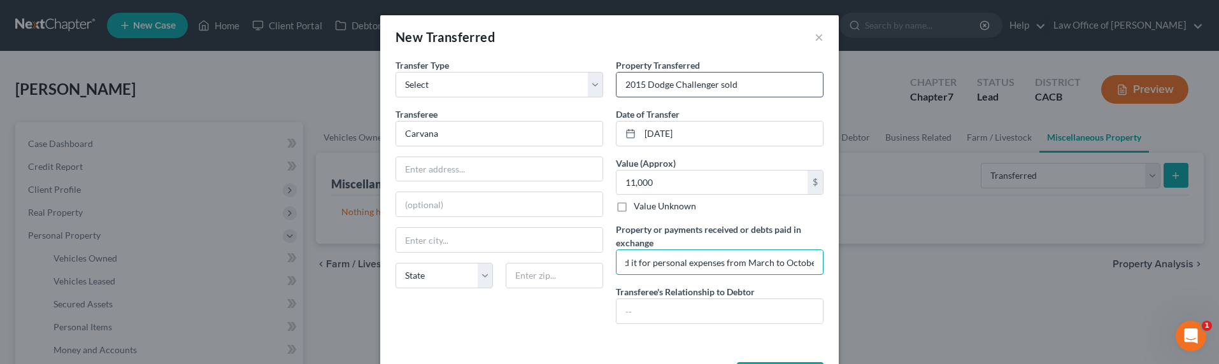
scroll to position [0, 113]
type input "Debtor got $11,000 and used it for personal expenses from March to October"
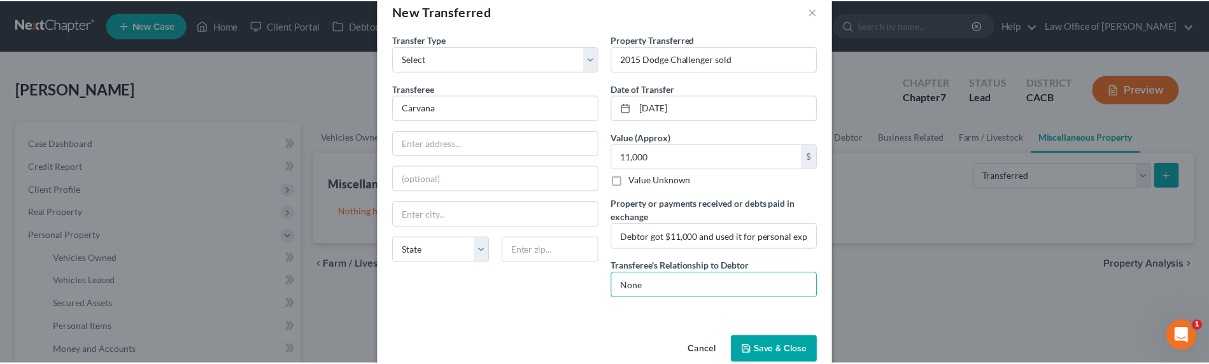
scroll to position [50, 0]
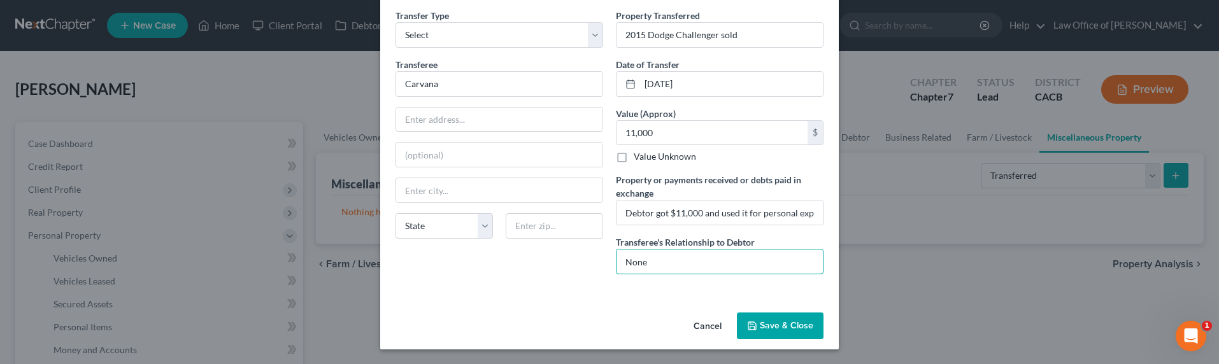
type input "None"
click at [771, 320] on button "Save & Close" at bounding box center [780, 326] width 87 height 27
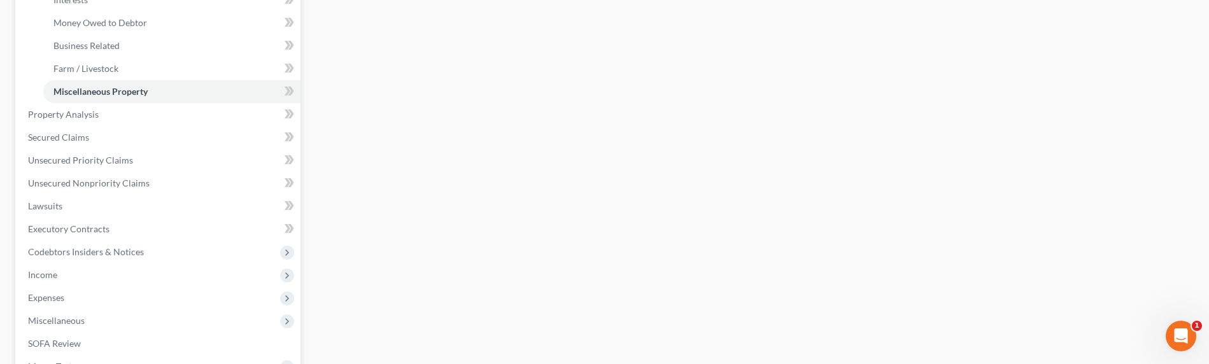
scroll to position [458, 0]
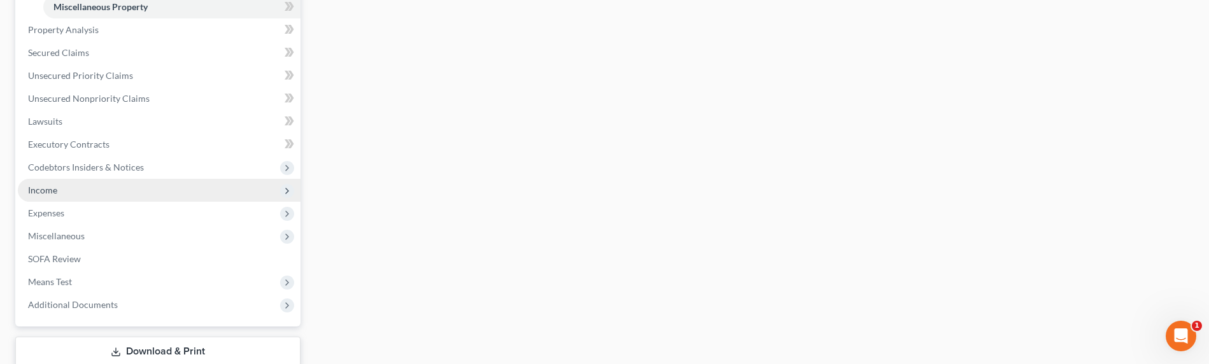
click at [48, 185] on span "Income" at bounding box center [42, 190] width 29 height 11
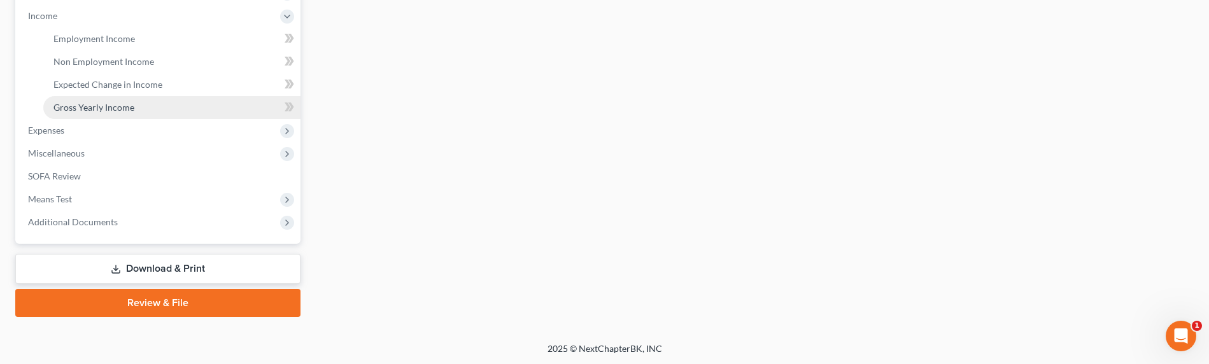
click at [92, 104] on span "Gross Yearly Income" at bounding box center [93, 107] width 81 height 11
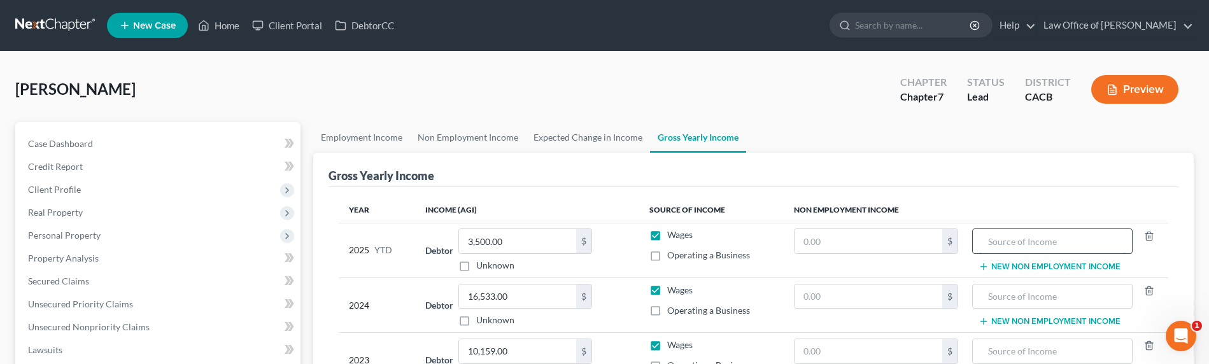
click at [1042, 238] on input "text" at bounding box center [1052, 241] width 146 height 24
type input "Sold Car"
click at [831, 246] on input "text" at bounding box center [869, 241] width 148 height 24
type input "11,000"
click at [344, 132] on link "Employment Income" at bounding box center [361, 137] width 97 height 31
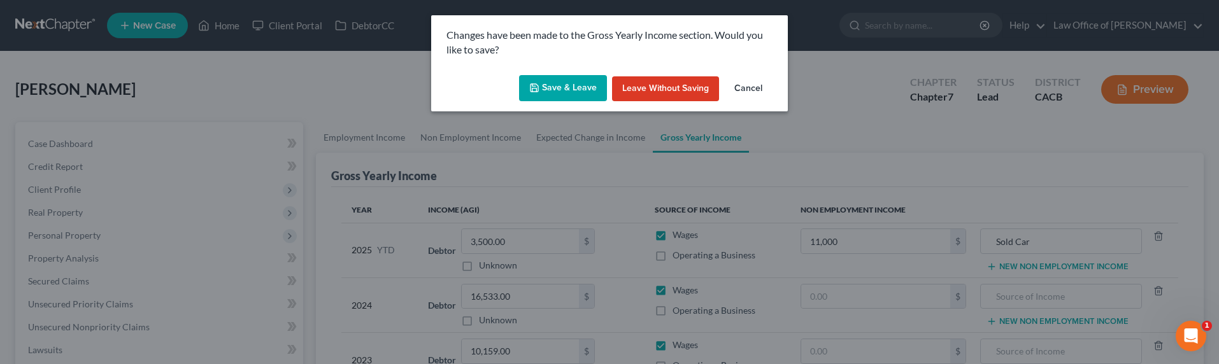
click at [553, 91] on button "Save & Leave" at bounding box center [563, 88] width 88 height 27
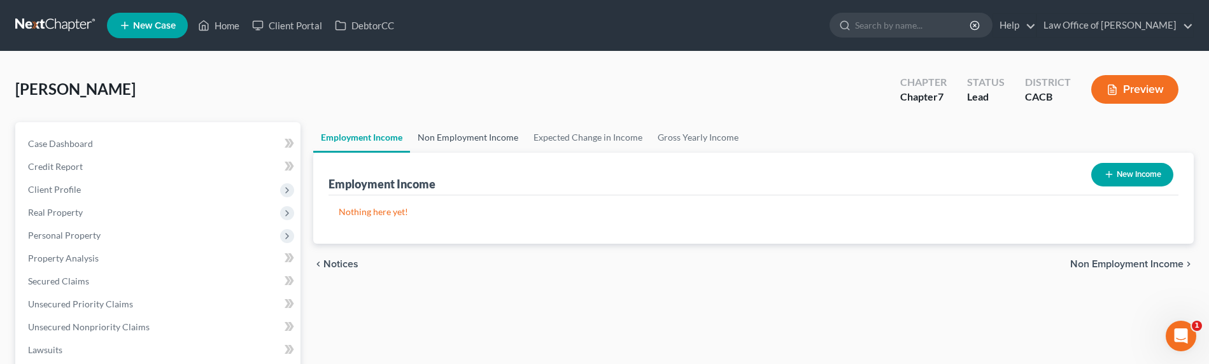
click at [440, 139] on link "Non Employment Income" at bounding box center [468, 137] width 116 height 31
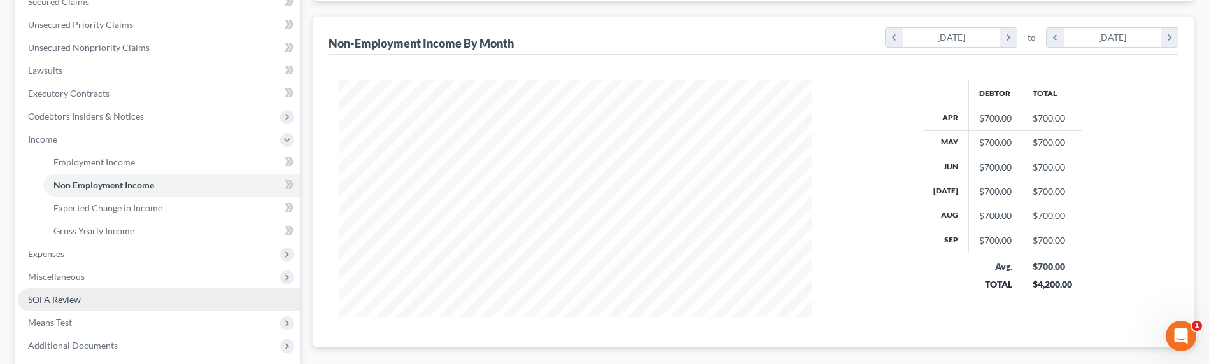
scroll to position [357, 0]
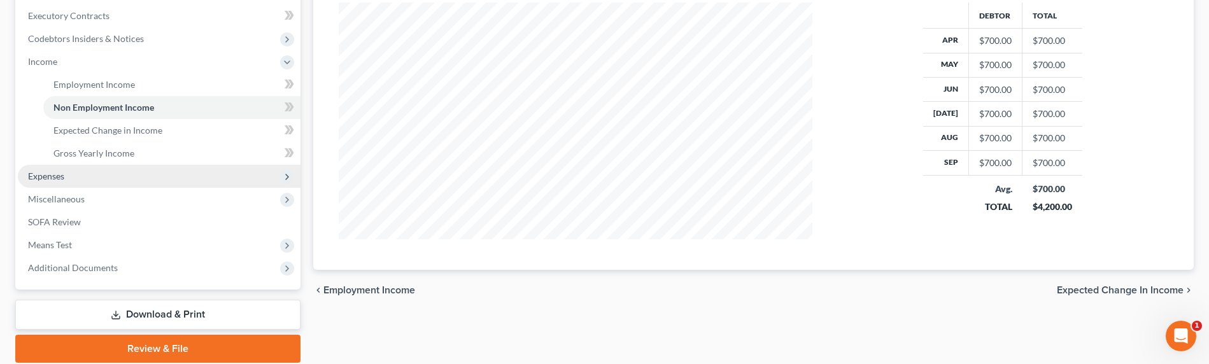
click at [38, 179] on span "Expenses" at bounding box center [46, 176] width 36 height 11
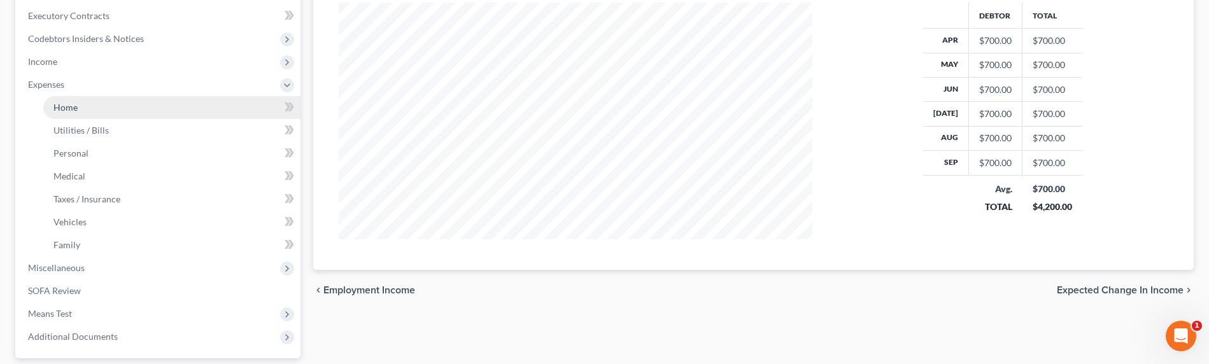
click at [67, 106] on span "Home" at bounding box center [65, 107] width 24 height 11
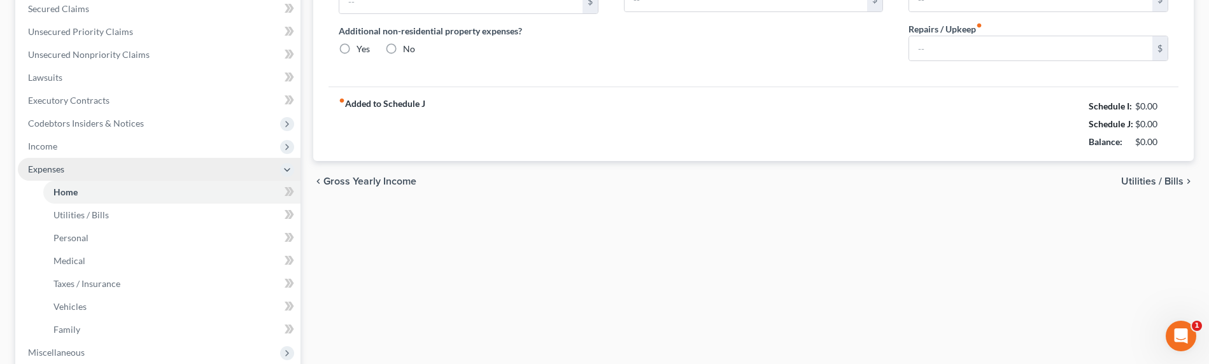
type input "0.00"
radio input "true"
type input "0.00"
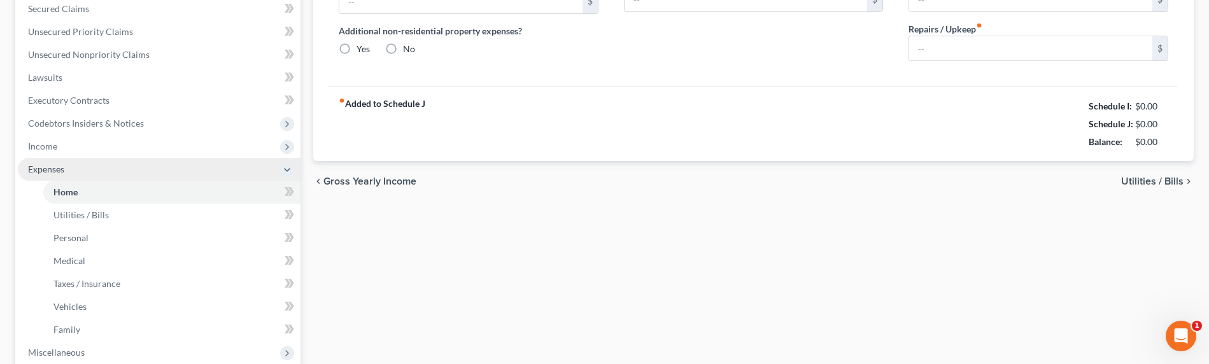
type input "0.00"
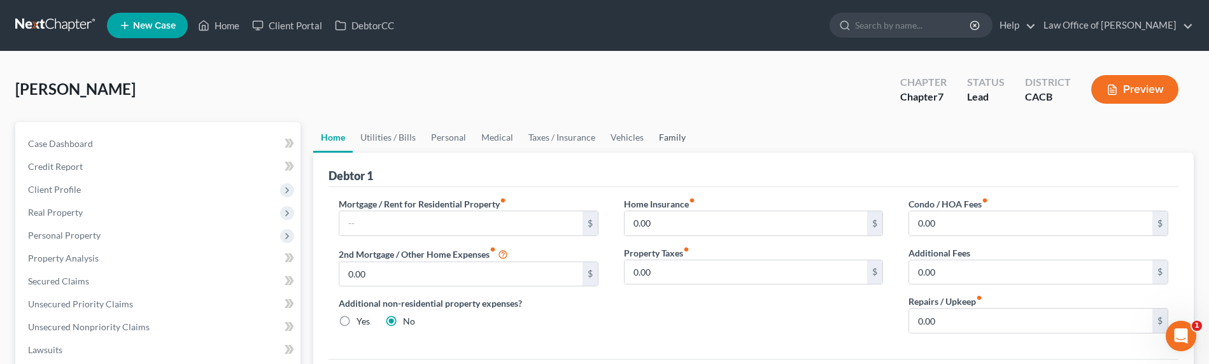
click at [658, 140] on link "Family" at bounding box center [672, 137] width 42 height 31
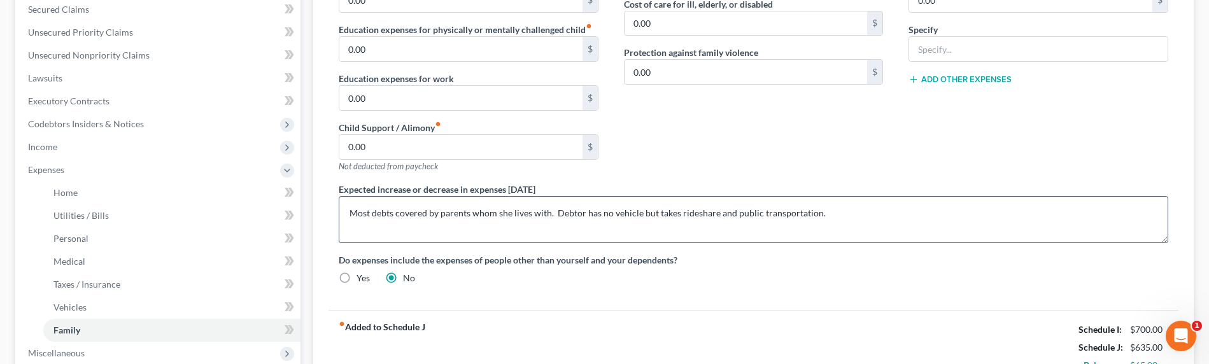
scroll to position [294, 0]
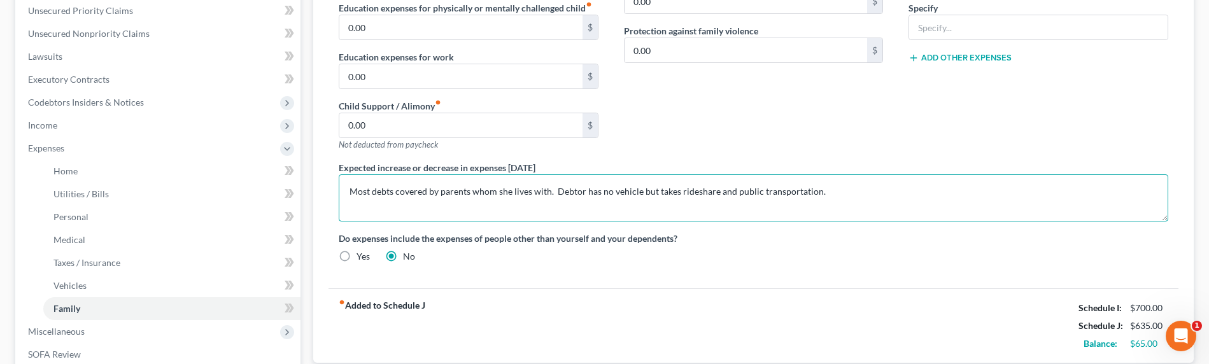
click at [512, 201] on textarea "Most debts covered by parents whom she lives with. Debtor has no vehicle but ta…" at bounding box center [754, 197] width 830 height 47
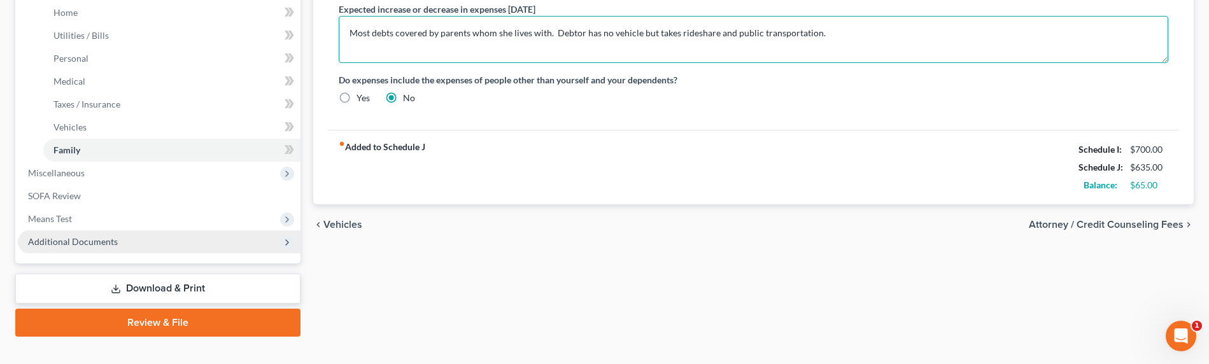
scroll to position [472, 0]
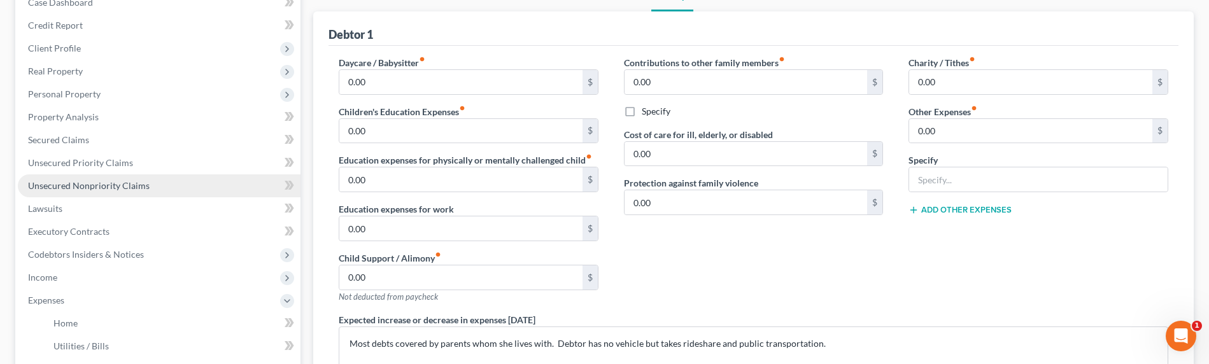
click at [97, 185] on span "Unsecured Nonpriority Claims" at bounding box center [89, 185] width 122 height 11
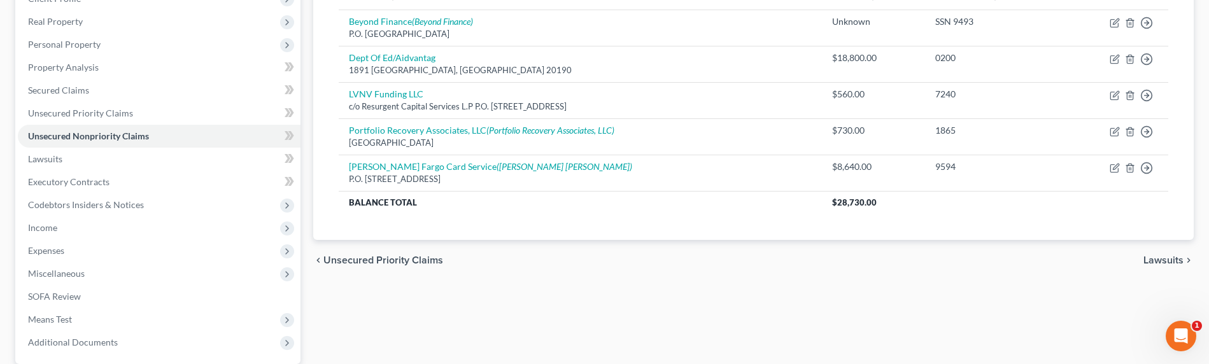
scroll to position [143, 0]
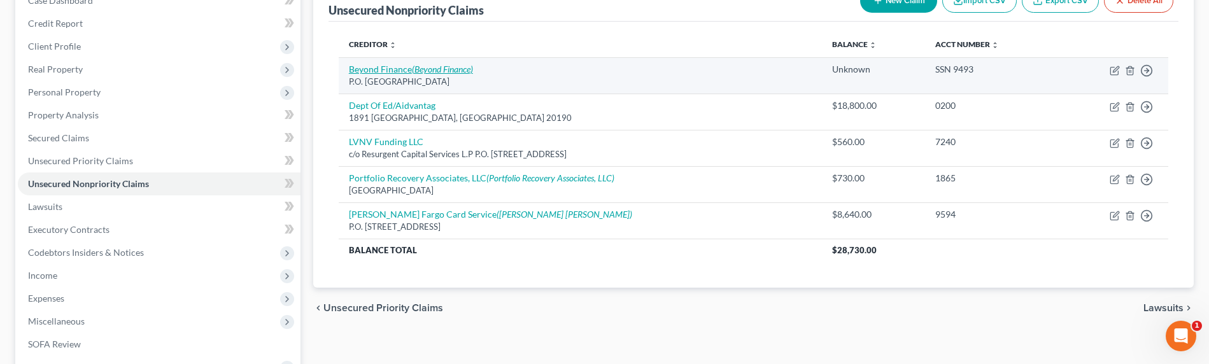
click at [396, 67] on link "Beyond Finance (Beyond Finance)" at bounding box center [411, 69] width 124 height 11
select select "45"
select select "16"
select select "0"
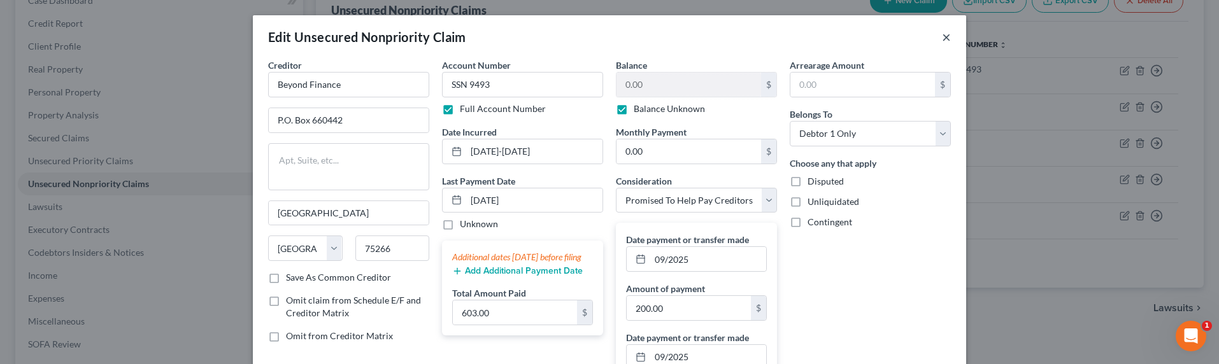
click at [942, 36] on button "×" at bounding box center [946, 36] width 9 height 15
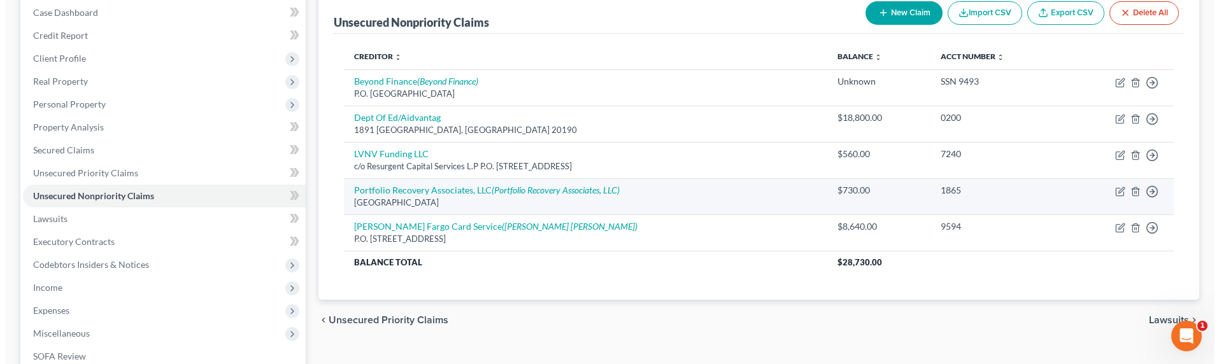
scroll to position [162, 0]
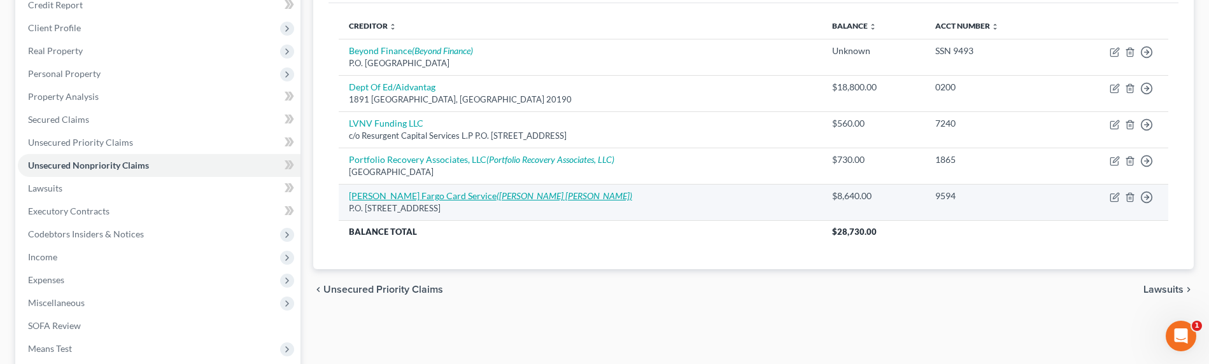
click at [438, 198] on link "[PERSON_NAME] Fargo Card Service ([PERSON_NAME] [PERSON_NAME])" at bounding box center [490, 195] width 283 height 11
select select "24"
select select "2"
select select "0"
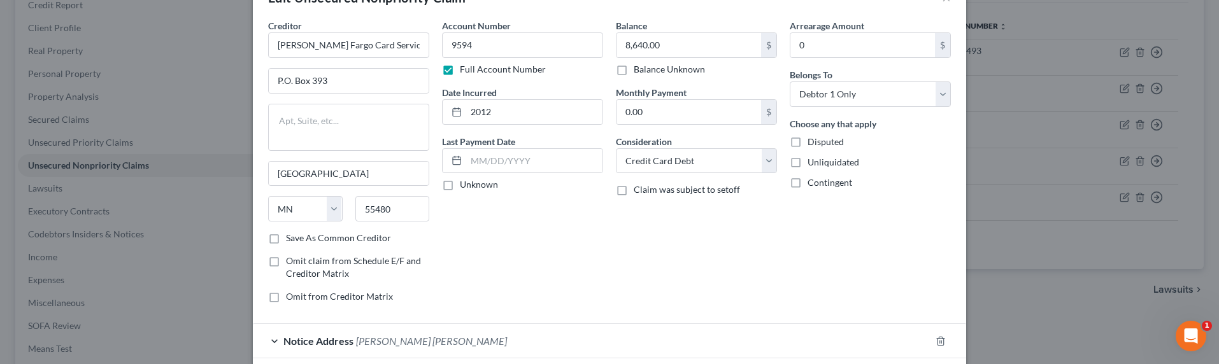
scroll to position [130, 0]
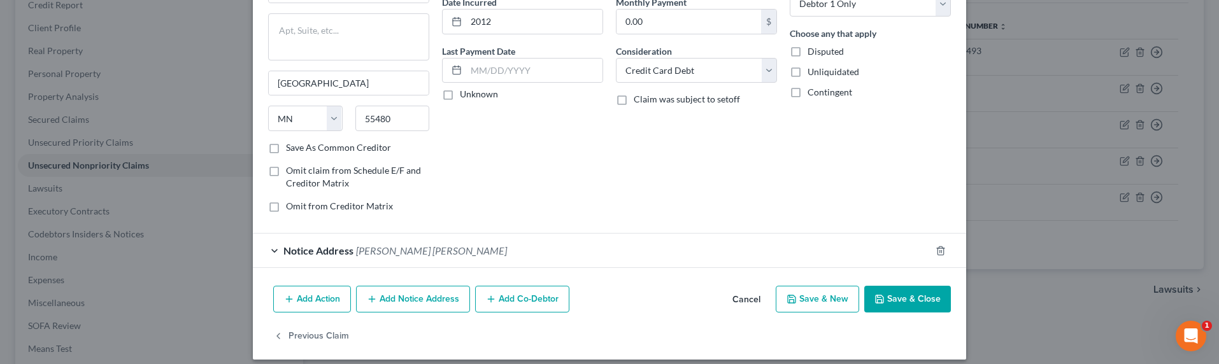
click at [428, 258] on div "Notice Address [PERSON_NAME] [PERSON_NAME]" at bounding box center [592, 251] width 678 height 34
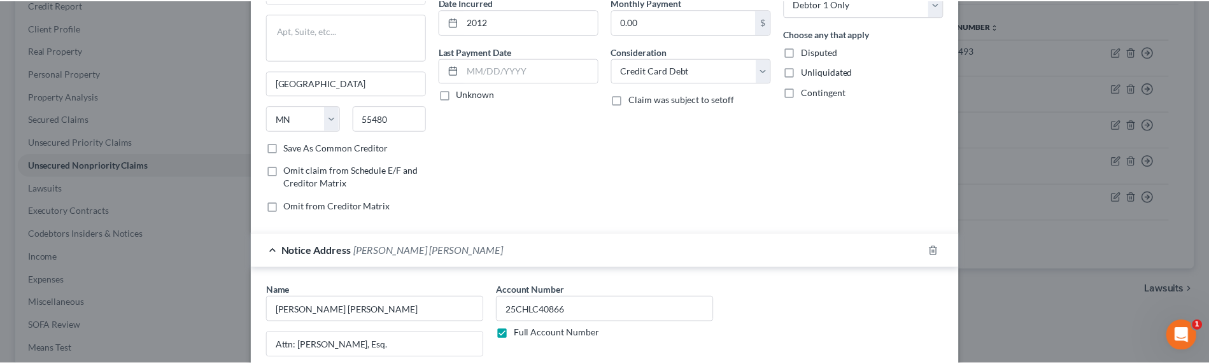
scroll to position [380, 0]
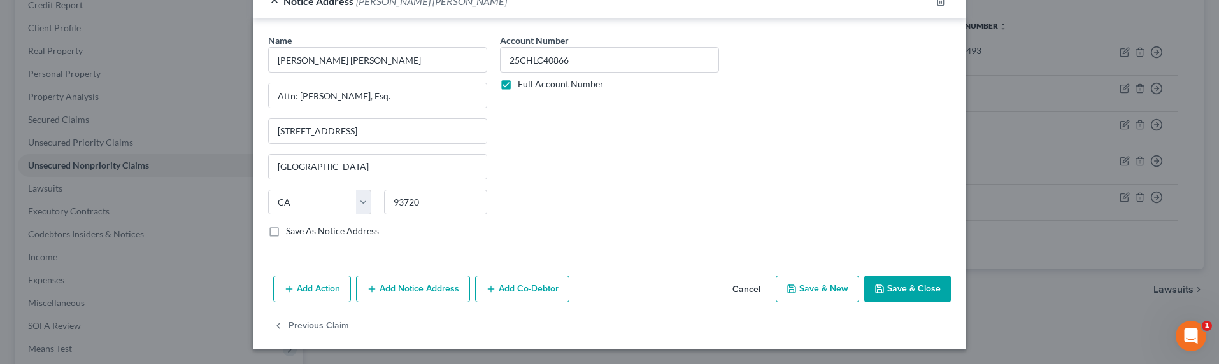
click at [887, 283] on button "Save & Close" at bounding box center [907, 289] width 87 height 27
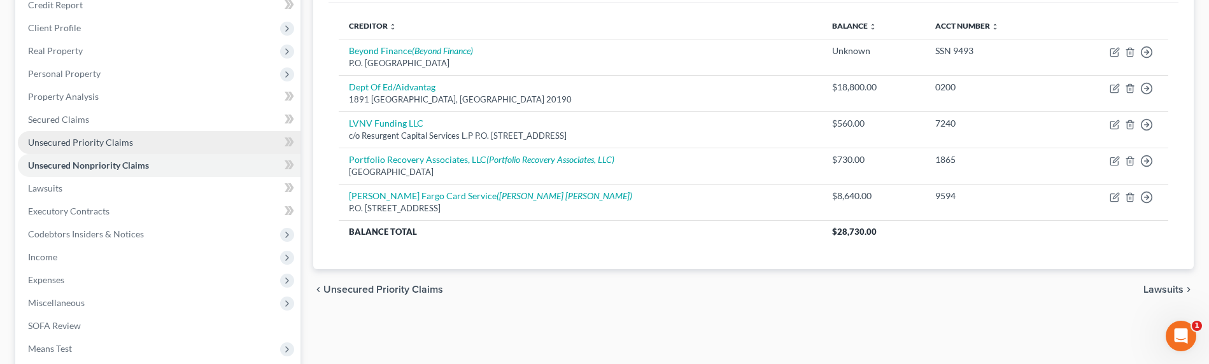
click at [54, 137] on span "Unsecured Priority Claims" at bounding box center [80, 142] width 105 height 11
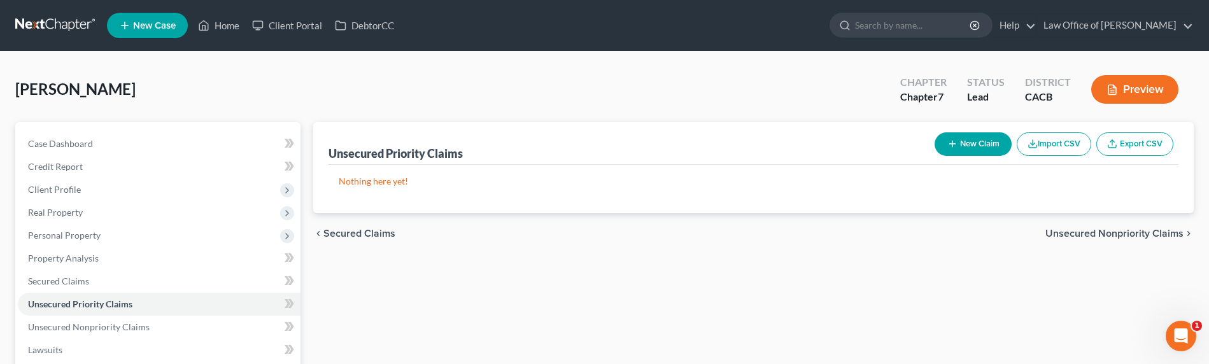
click at [949, 144] on icon "button" at bounding box center [953, 144] width 10 height 10
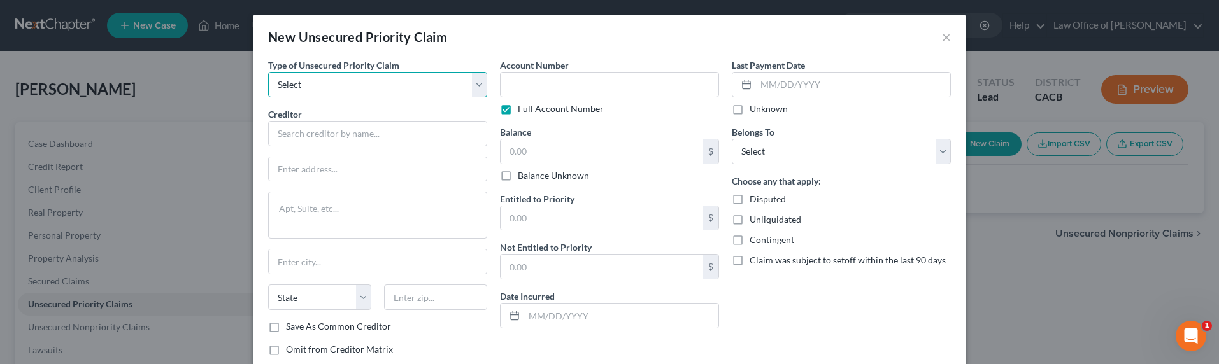
click at [405, 80] on select "Select Taxes & Other Government Units Domestic Support Obligations Extensions o…" at bounding box center [377, 84] width 219 height 25
select select "0"
click at [268, 72] on select "Select Taxes & Other Government Units Domestic Support Obligations Extensions o…" at bounding box center [377, 84] width 219 height 25
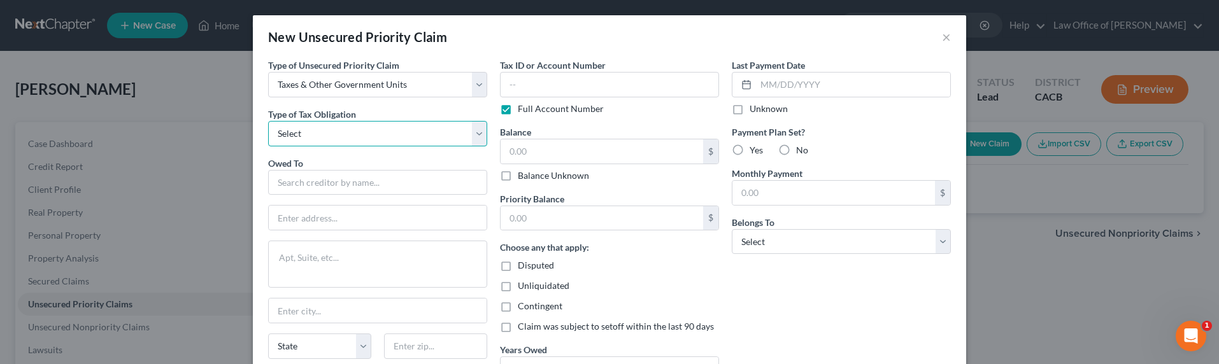
click at [381, 134] on select "Select Federal City State Franchise Tax Board Other" at bounding box center [377, 133] width 219 height 25
select select "0"
click at [268, 121] on select "Select Federal City State Franchise Tax Board Other" at bounding box center [377, 133] width 219 height 25
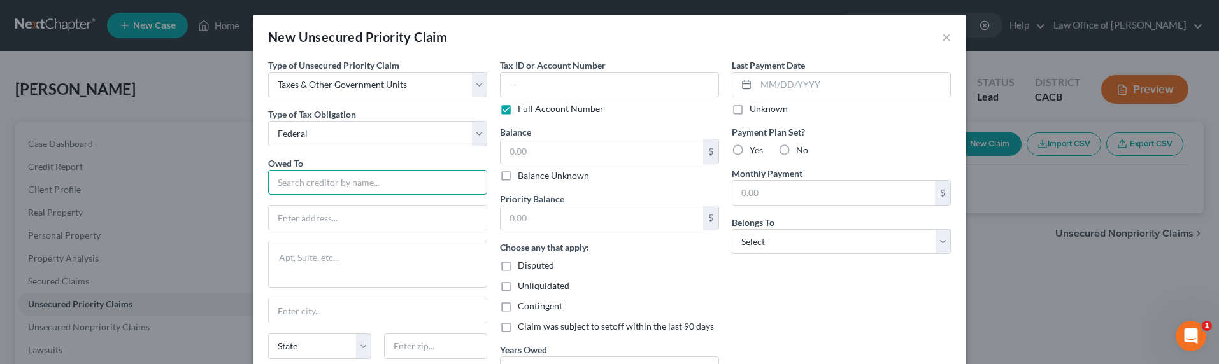
click at [366, 182] on input "text" at bounding box center [377, 182] width 219 height 25
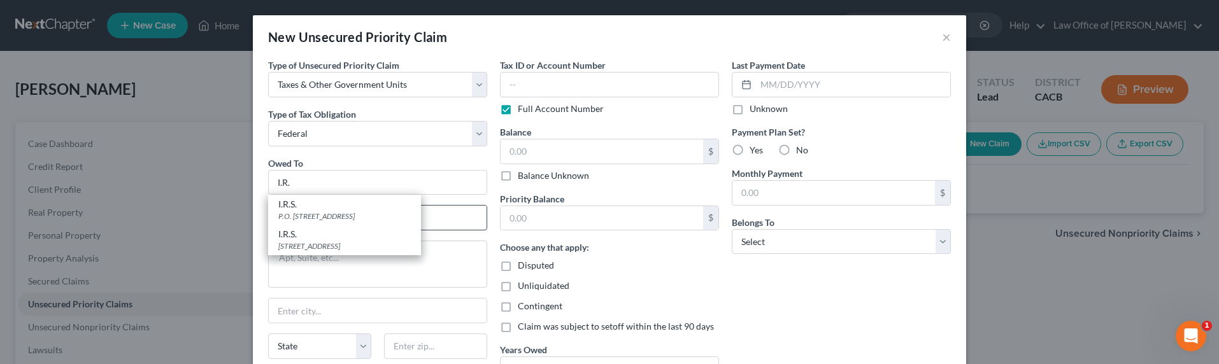
click at [322, 210] on div "I.R.S." at bounding box center [344, 204] width 132 height 13
type input "I.R.S."
type input "P.O. Box 7346"
type input "[GEOGRAPHIC_DATA]"
select select "39"
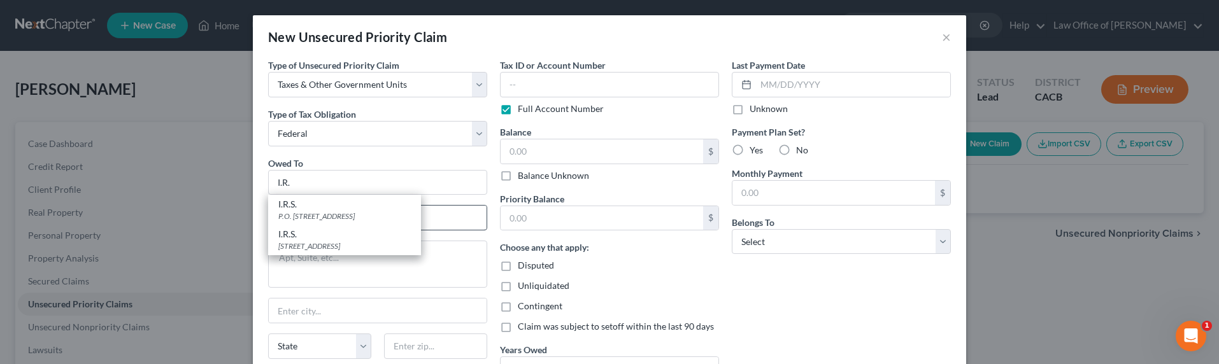
type input "19101"
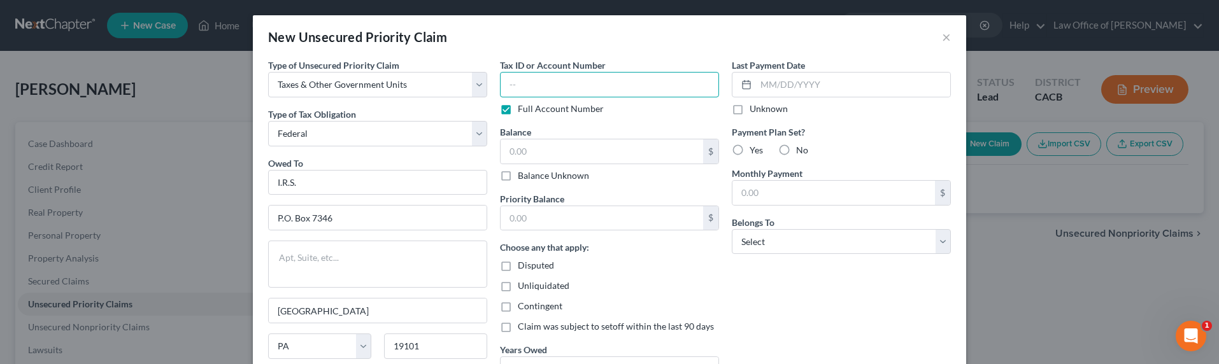
click at [520, 77] on input "text" at bounding box center [609, 84] width 219 height 25
type input "SSN 9493"
click at [538, 170] on label "Balance Unknown" at bounding box center [553, 175] width 71 height 13
click at [531, 170] on input "Balance Unknown" at bounding box center [527, 173] width 8 height 8
checkbox input "true"
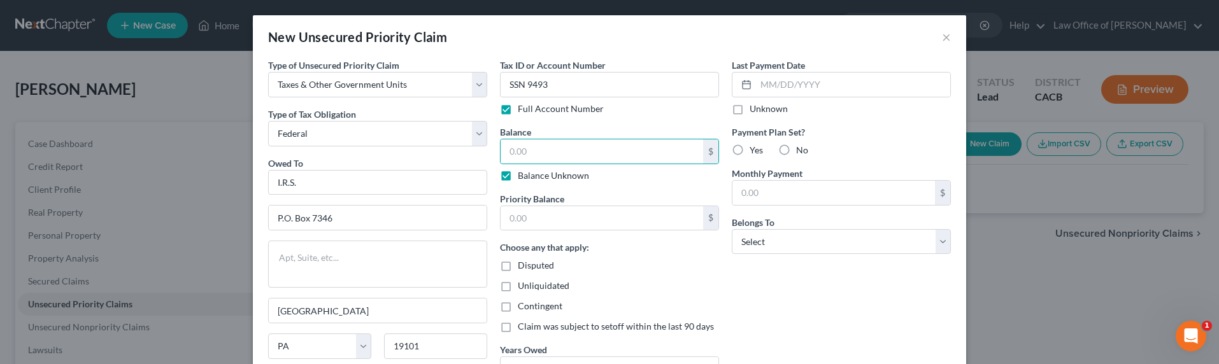
type input "0.00"
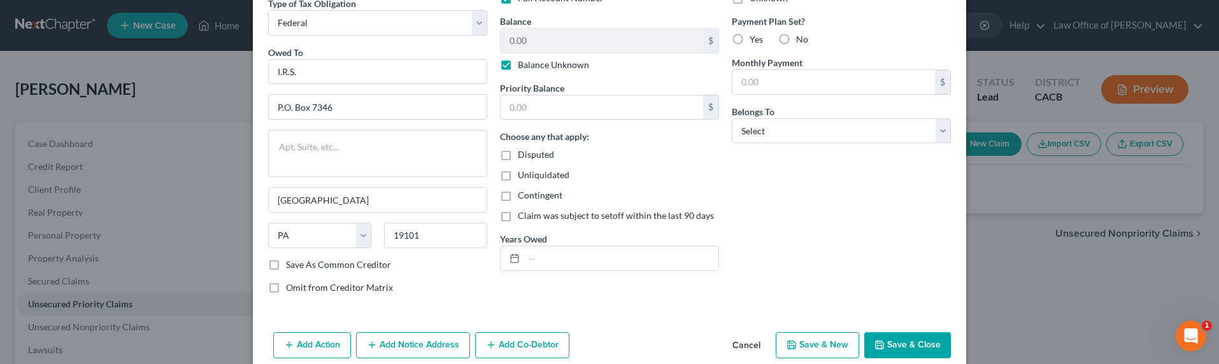
scroll to position [131, 0]
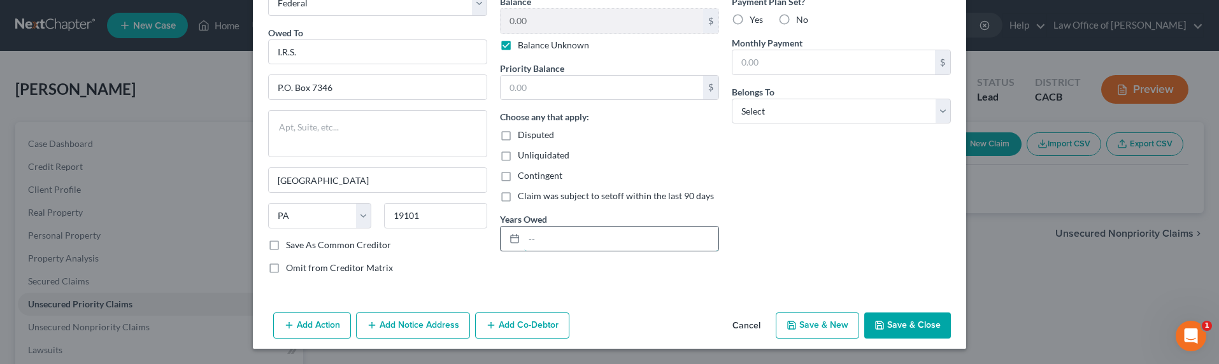
click at [534, 234] on input "text" at bounding box center [621, 239] width 194 height 24
type input "[DATE]-[DATE]"
click at [778, 114] on select "Select Debtor 1 Only Debtor 2 Only Debtor 1 And Debtor 2 Only At Least One Of T…" at bounding box center [841, 111] width 219 height 25
select select "0"
click at [732, 99] on select "Select Debtor 1 Only Debtor 2 Only Debtor 1 And Debtor 2 Only At Least One Of T…" at bounding box center [841, 111] width 219 height 25
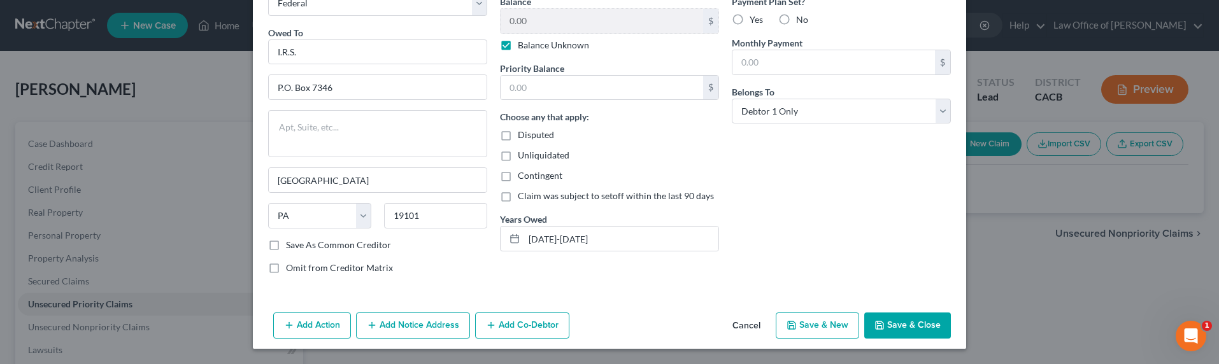
click at [821, 323] on button "Save & New" at bounding box center [817, 326] width 83 height 27
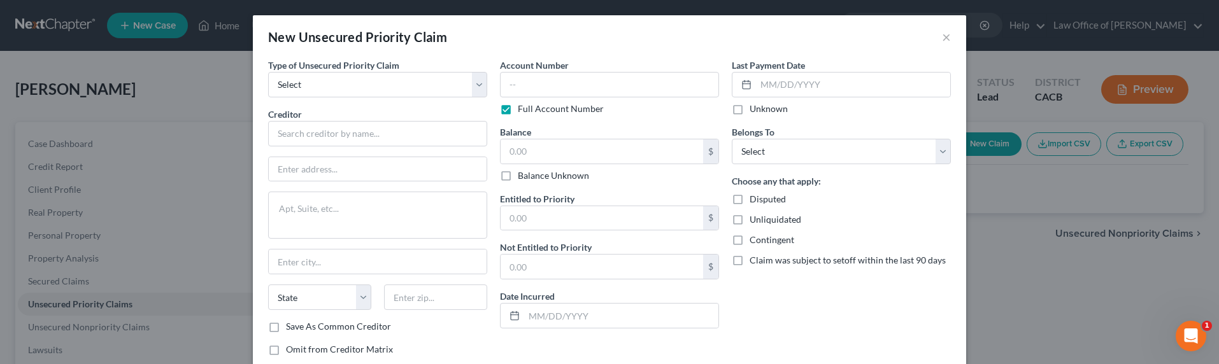
type input "0.00"
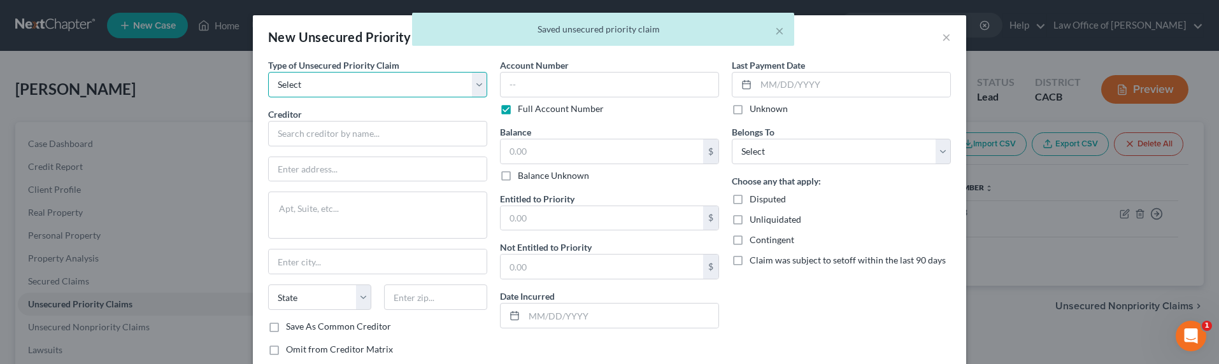
click at [374, 75] on select "Select Taxes & Other Government Units Domestic Support Obligations Extensions o…" at bounding box center [377, 84] width 219 height 25
select select "0"
click at [268, 72] on select "Select Taxes & Other Government Units Domestic Support Obligations Extensions o…" at bounding box center [377, 84] width 219 height 25
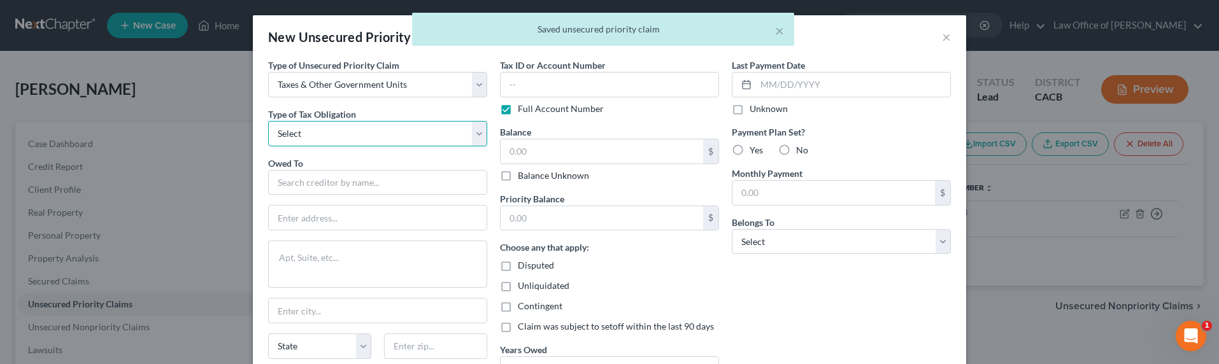
click at [325, 134] on select "Select Federal City State Franchise Tax Board Other" at bounding box center [377, 133] width 219 height 25
select select "3"
click at [268, 121] on select "Select Federal City State Franchise Tax Board Other" at bounding box center [377, 133] width 219 height 25
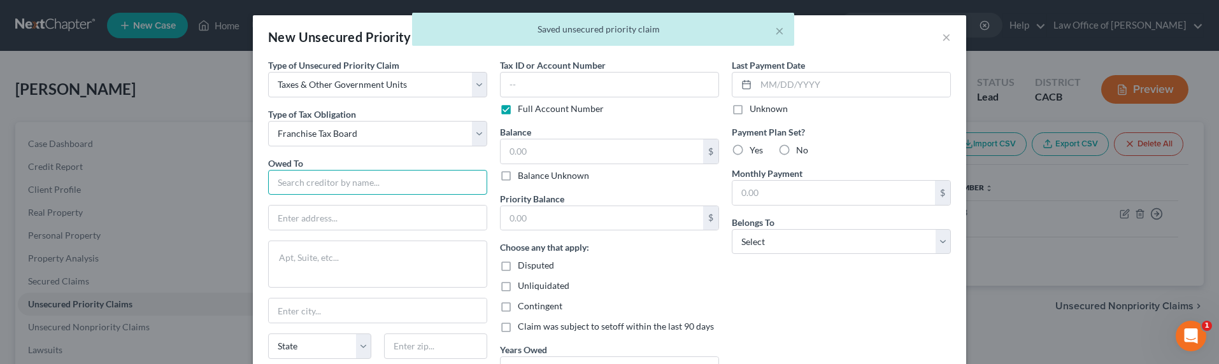
click at [334, 181] on input "text" at bounding box center [377, 182] width 219 height 25
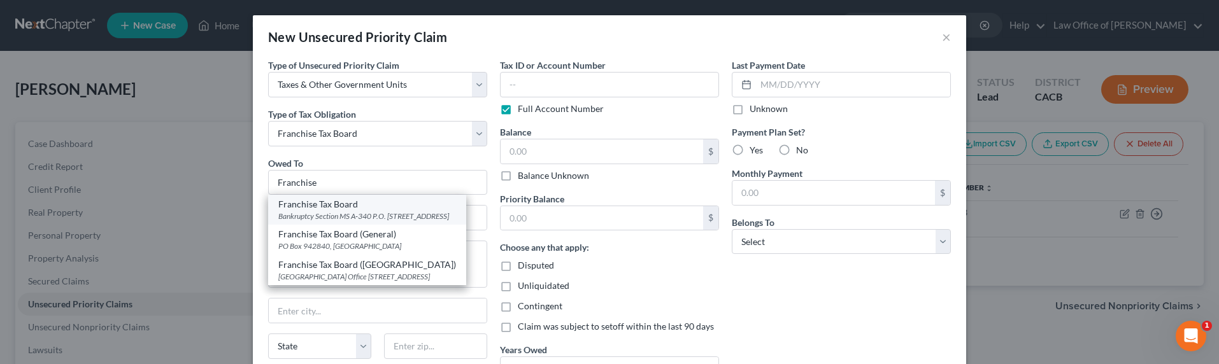
click at [313, 206] on div "Franchise Tax Board" at bounding box center [367, 204] width 178 height 13
type input "Franchise Tax Board"
type input "Bankruptcy Section MS A-340"
type textarea "P.O. Box 2952"
type input "[GEOGRAPHIC_DATA]"
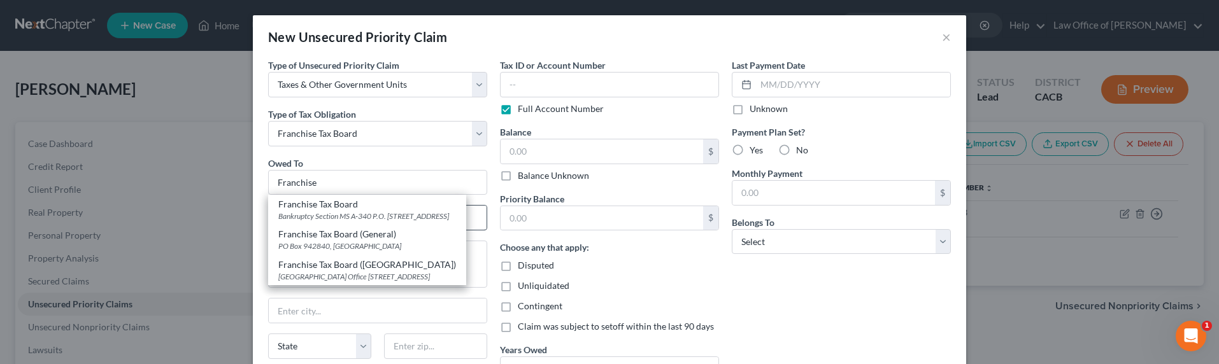
select select "4"
type input "95812"
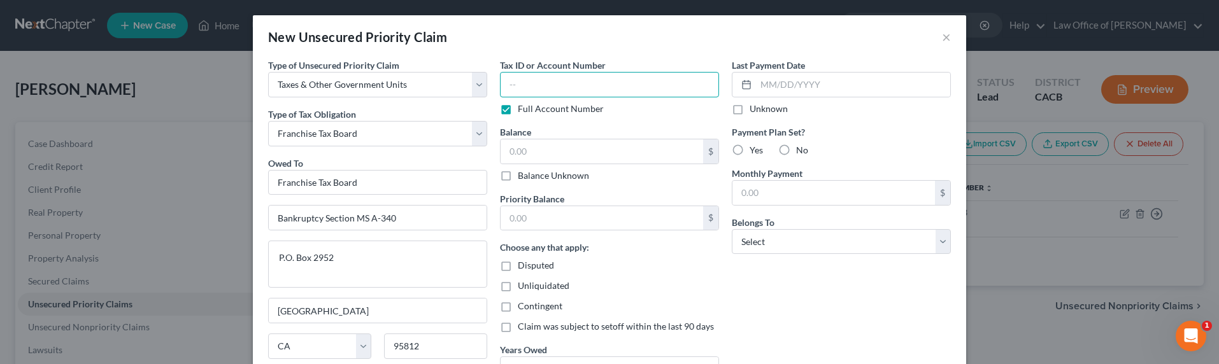
click at [545, 80] on input "text" at bounding box center [609, 84] width 219 height 25
type input "SSN 9493"
click at [522, 179] on label "Balance Unknown" at bounding box center [553, 175] width 71 height 13
click at [523, 178] on input "Balance Unknown" at bounding box center [527, 173] width 8 height 8
checkbox input "true"
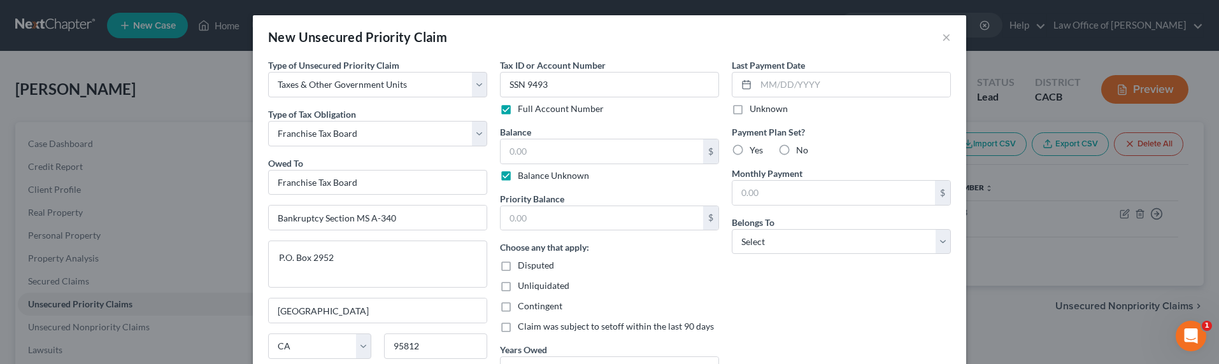
type input "0.00"
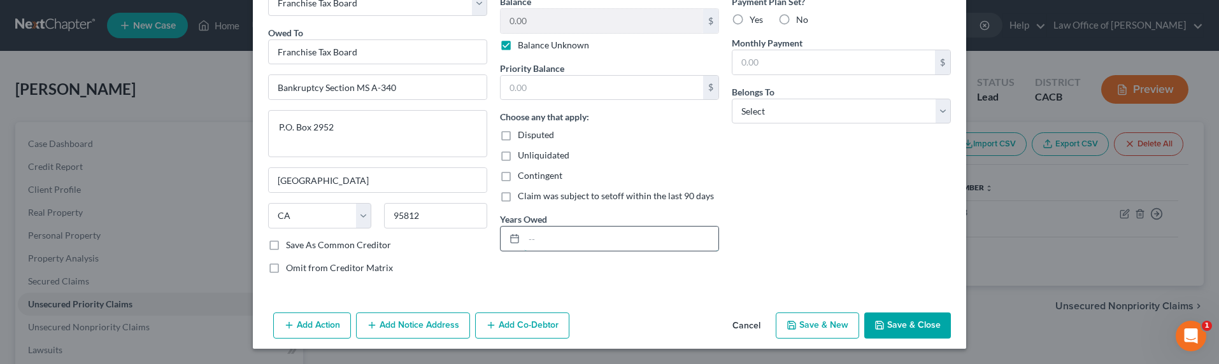
click at [535, 244] on input "text" at bounding box center [621, 239] width 194 height 24
click at [541, 239] on input "[DATE]-[DATE]" at bounding box center [621, 239] width 194 height 24
type input "[DATE]-[DATE]"
click at [779, 111] on select "Select Debtor 1 Only Debtor 2 Only Debtor 1 And Debtor 2 Only At Least One Of T…" at bounding box center [841, 111] width 219 height 25
select select "0"
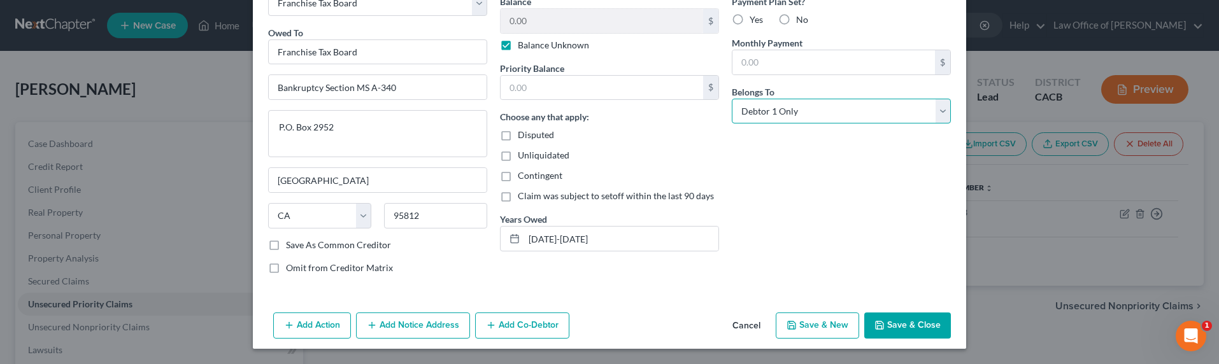
click at [732, 99] on select "Select Debtor 1 Only Debtor 2 Only Debtor 1 And Debtor 2 Only At Least One Of T…" at bounding box center [841, 111] width 219 height 25
click at [890, 322] on button "Save & Close" at bounding box center [907, 326] width 87 height 27
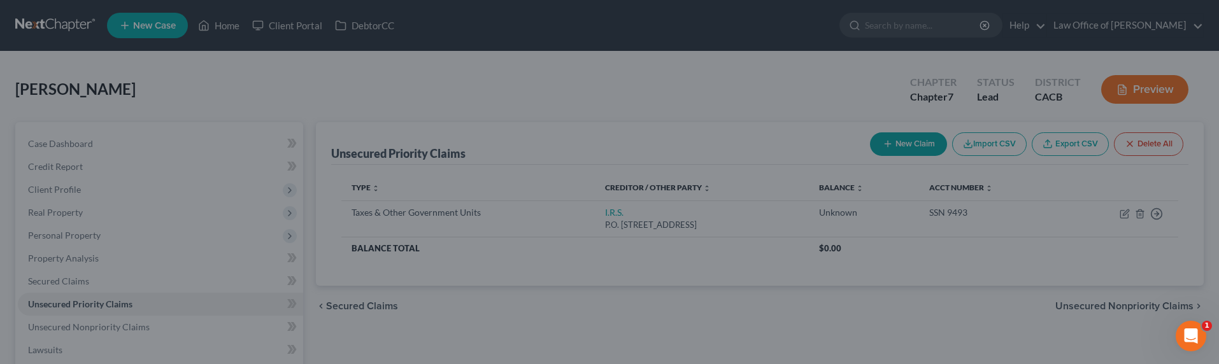
type input "0.00"
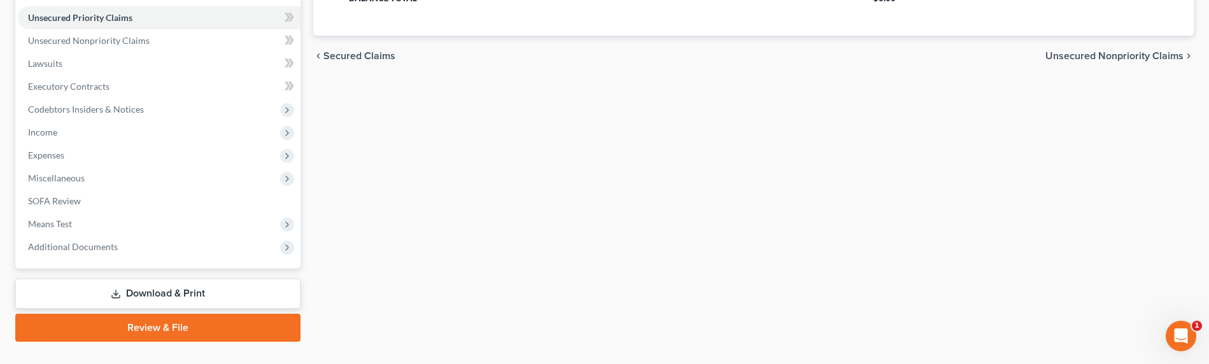
scroll to position [311, 0]
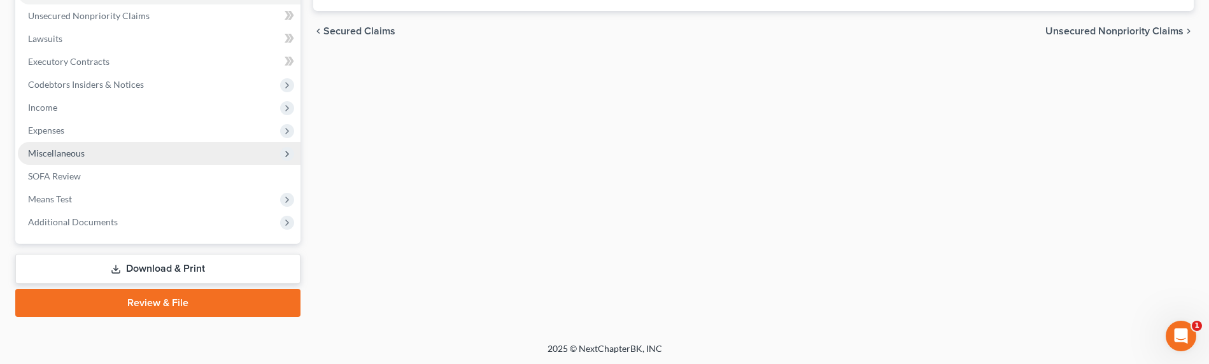
click at [53, 153] on span "Miscellaneous" at bounding box center [56, 153] width 57 height 11
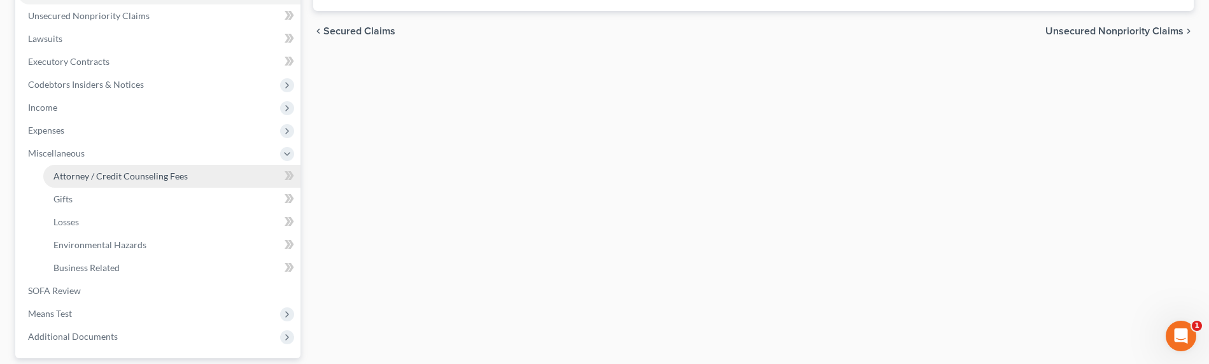
click at [112, 181] on link "Attorney / Credit Counseling Fees" at bounding box center [171, 176] width 257 height 23
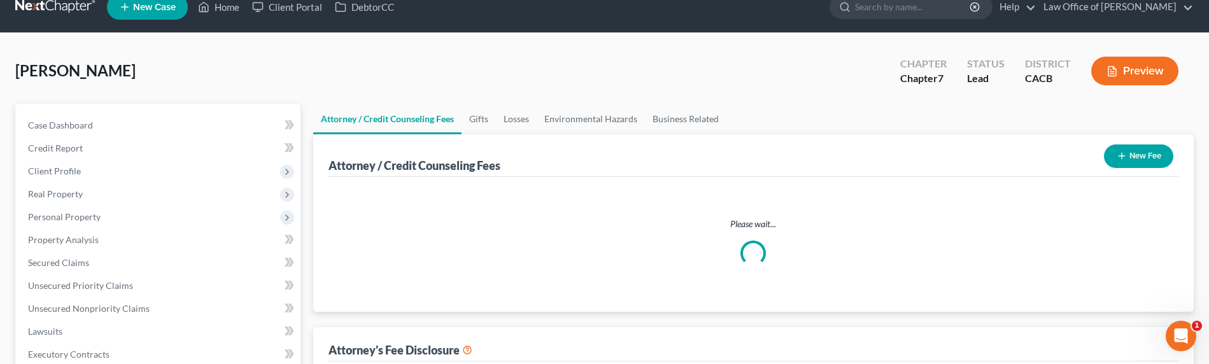
select select "0"
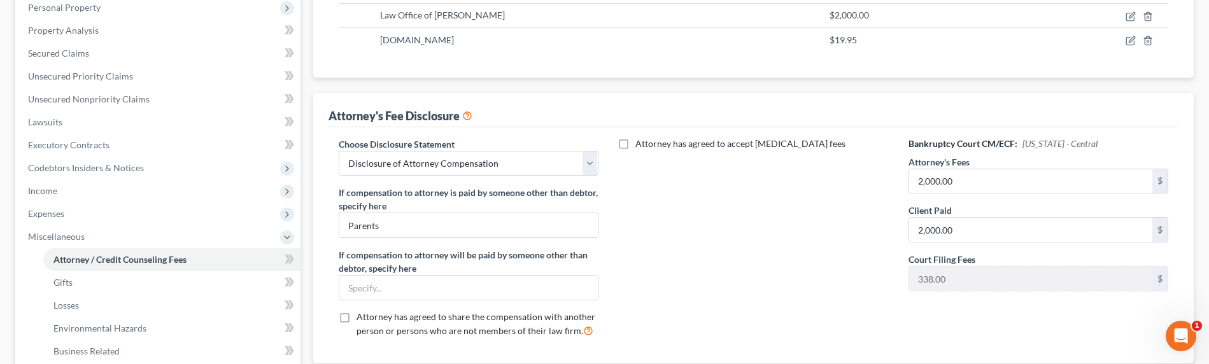
scroll to position [277, 0]
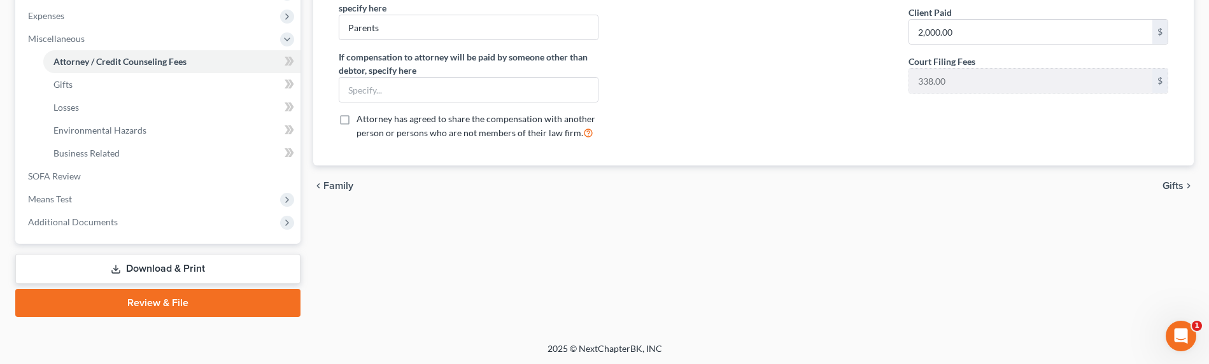
click at [146, 268] on link "Download & Print" at bounding box center [157, 269] width 285 height 30
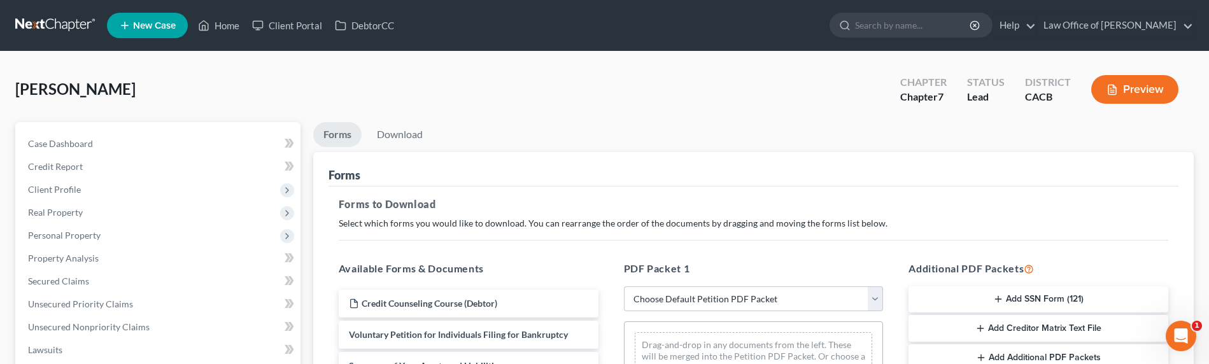
scroll to position [129, 0]
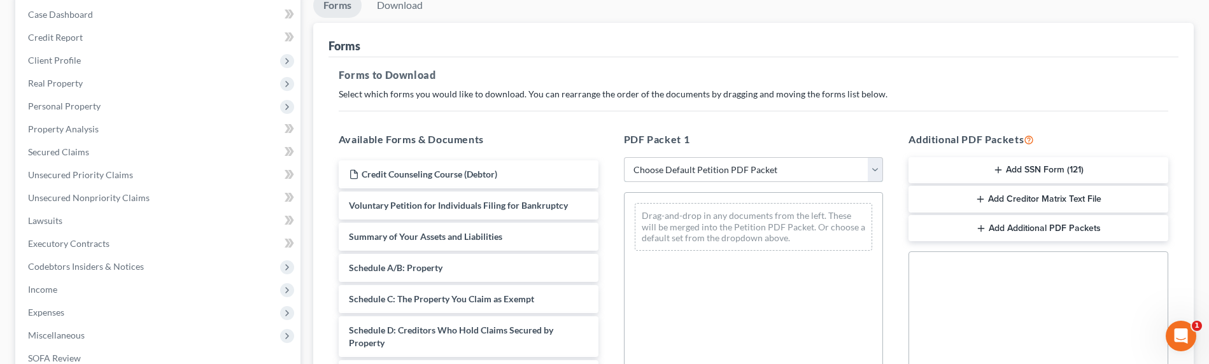
click at [751, 169] on select "Choose Default Petition PDF Packet Complete Bankruptcy Petition (all forms and …" at bounding box center [754, 169] width 260 height 25
select select "0"
click at [624, 157] on select "Choose Default Petition PDF Packet Complete Bankruptcy Petition (all forms and …" at bounding box center [754, 169] width 260 height 25
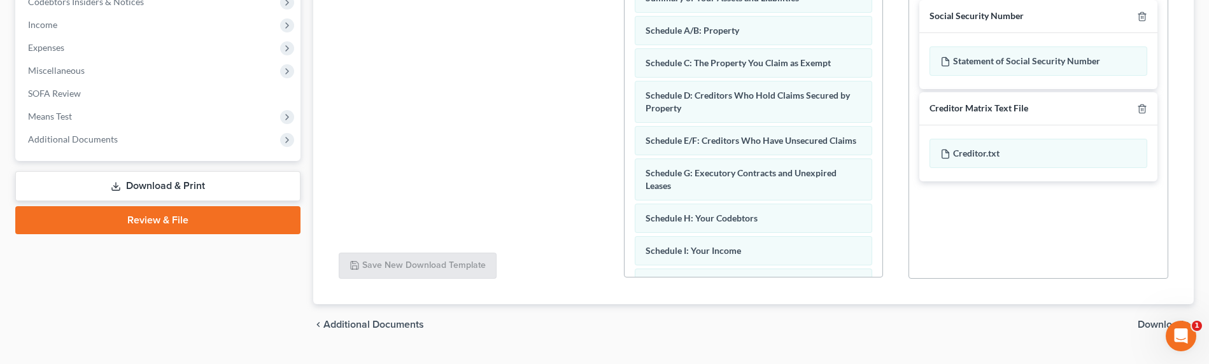
scroll to position [392, 0]
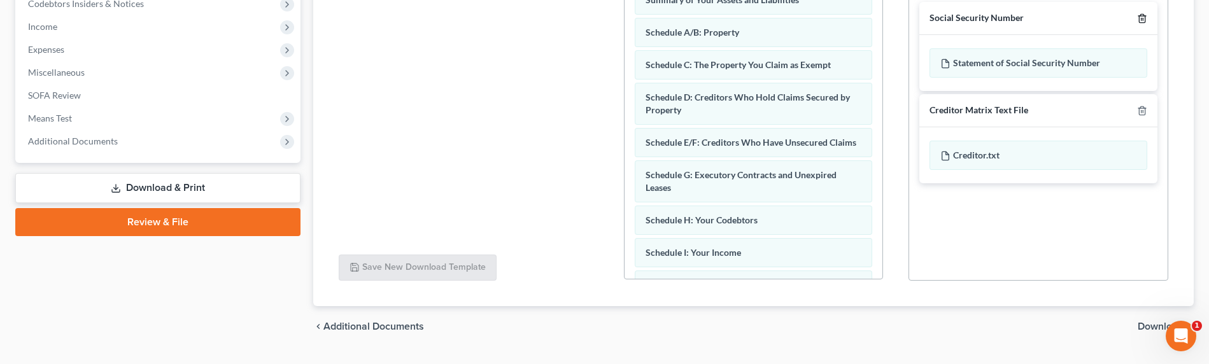
click at [1144, 14] on icon "button" at bounding box center [1142, 18] width 10 height 10
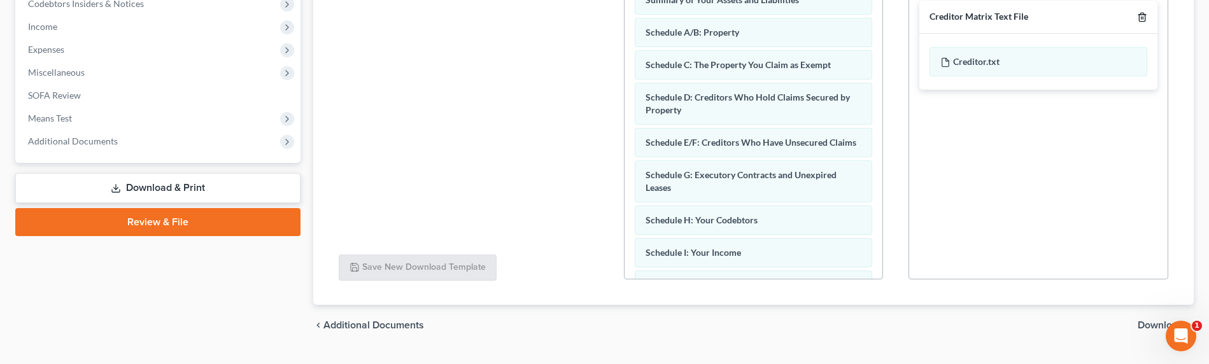
click at [1144, 16] on icon "button" at bounding box center [1142, 17] width 10 height 10
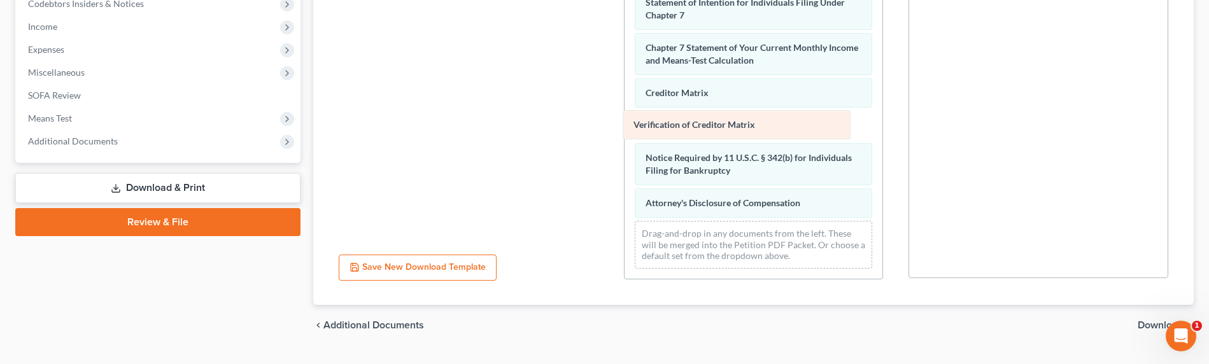
scroll to position [373, 0]
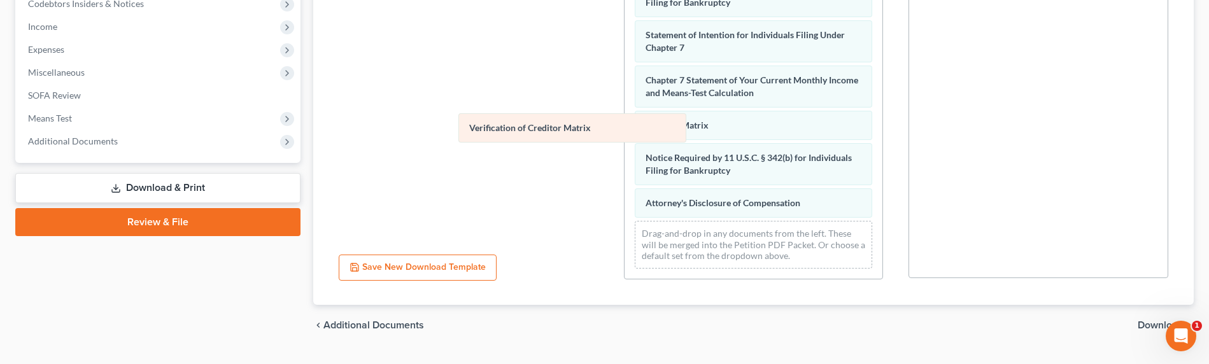
drag, startPoint x: 686, startPoint y: 121, endPoint x: 436, endPoint y: 124, distance: 250.9
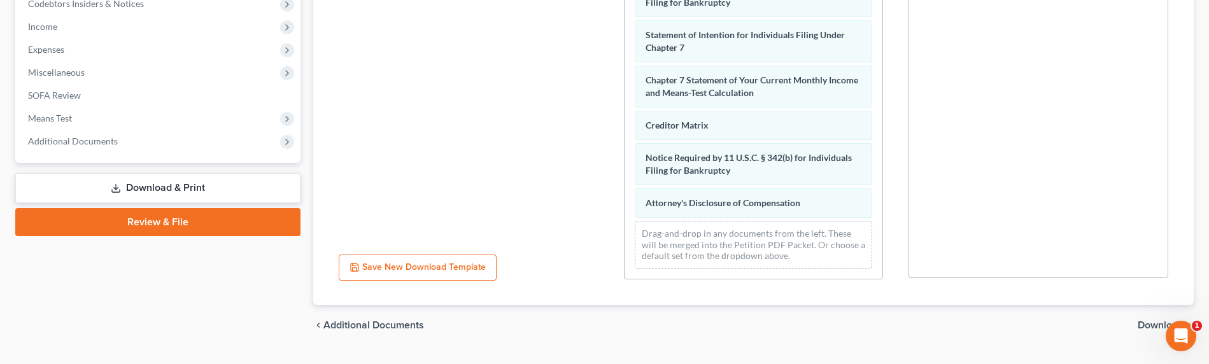
click at [1142, 325] on span "Download" at bounding box center [1161, 325] width 46 height 10
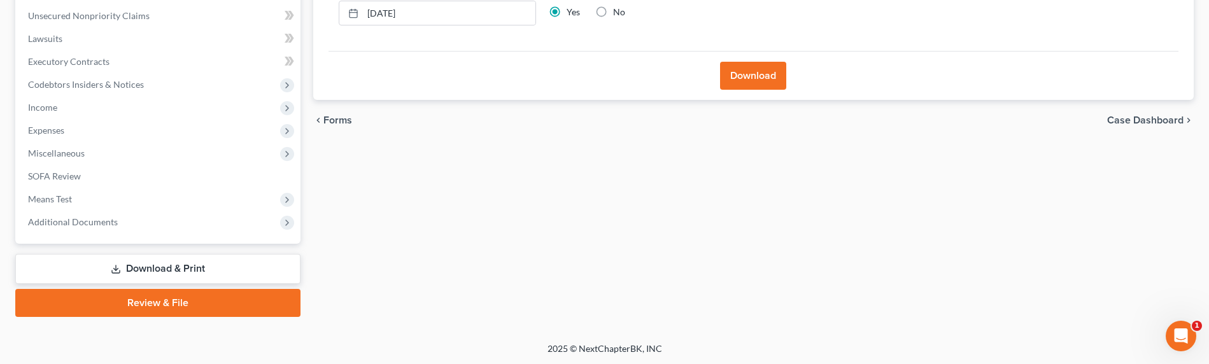
click at [758, 72] on button "Download" at bounding box center [753, 76] width 66 height 28
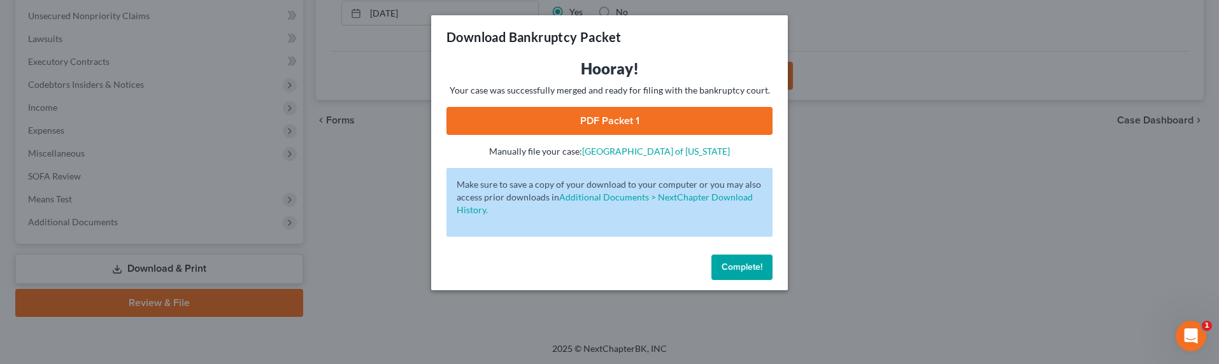
click at [611, 124] on link "PDF Packet 1" at bounding box center [609, 121] width 326 height 28
click at [370, 194] on div "Download Bankruptcy Packet Hooray! Your case was successfully merged and ready …" at bounding box center [609, 182] width 1219 height 364
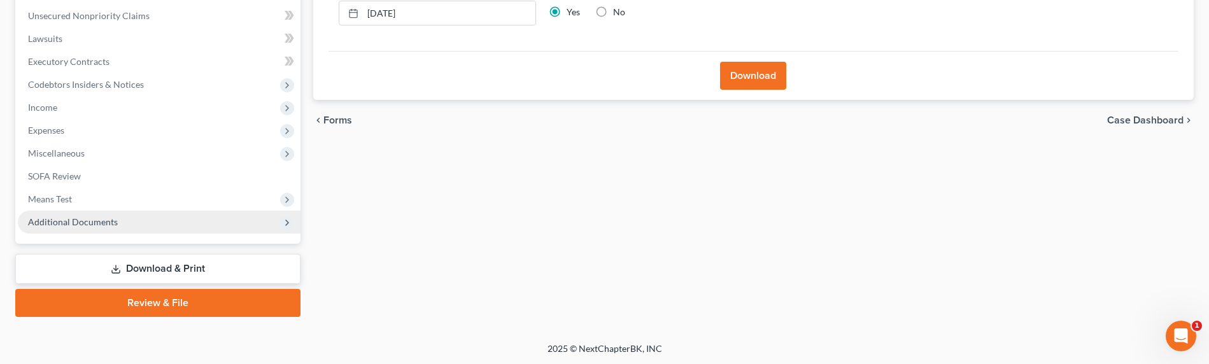
click at [71, 229] on span "Additional Documents" at bounding box center [159, 222] width 283 height 23
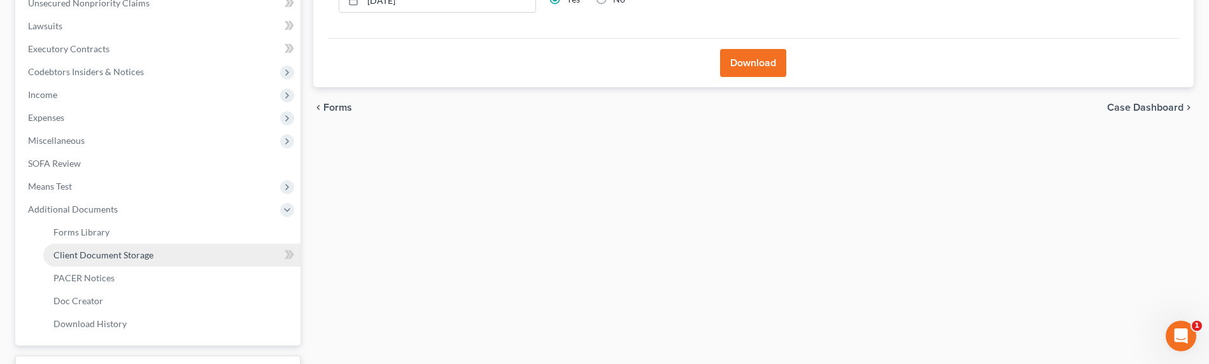
scroll to position [339, 0]
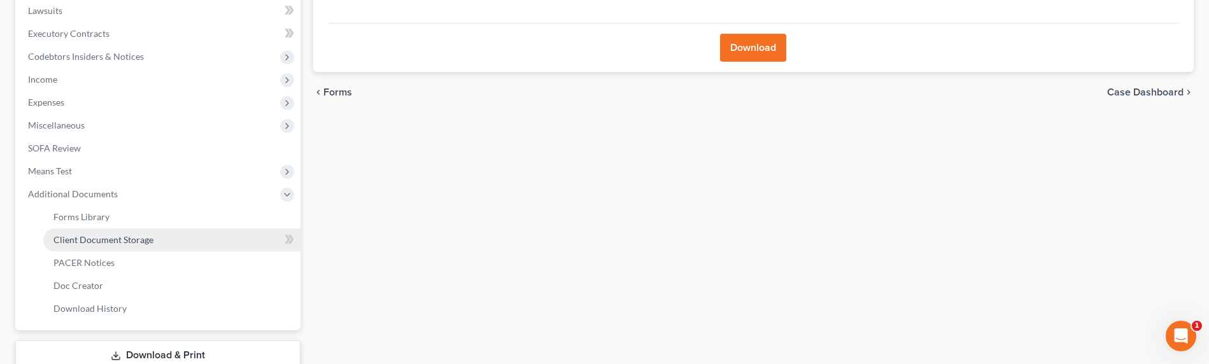
click at [88, 240] on span "Client Document Storage" at bounding box center [103, 239] width 100 height 11
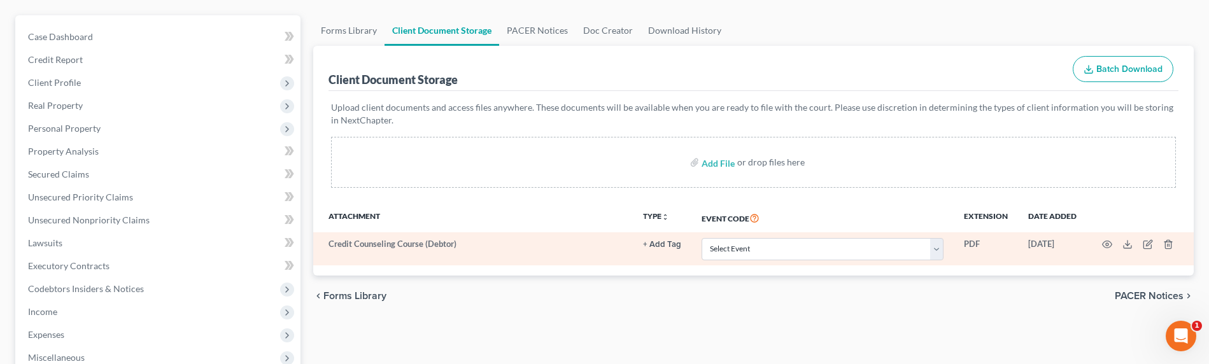
scroll to position [129, 0]
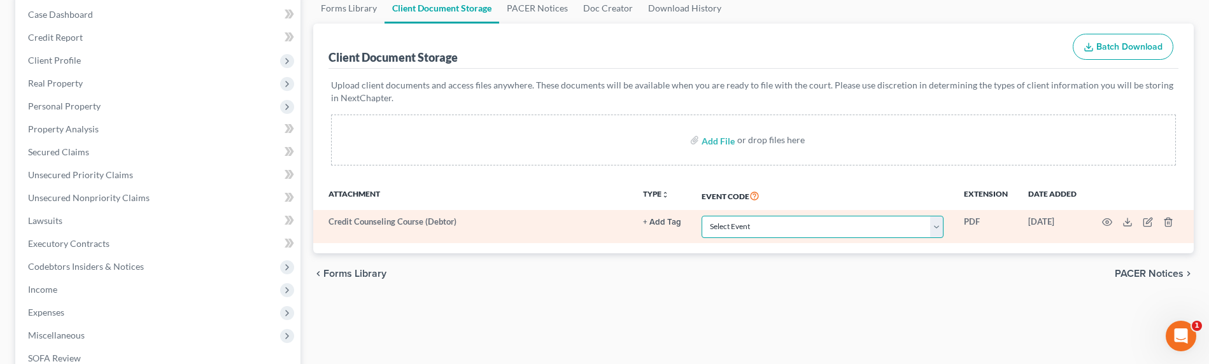
click at [796, 233] on select "Select Event Amended Chapter 11 Plan Amended Chapter 11 Small Business Plan Ame…" at bounding box center [823, 227] width 242 height 22
select select "10"
click at [702, 216] on select "Select Event Amended Chapter 11 Plan Amended Chapter 11 Small Business Plan Ame…" at bounding box center [823, 227] width 242 height 22
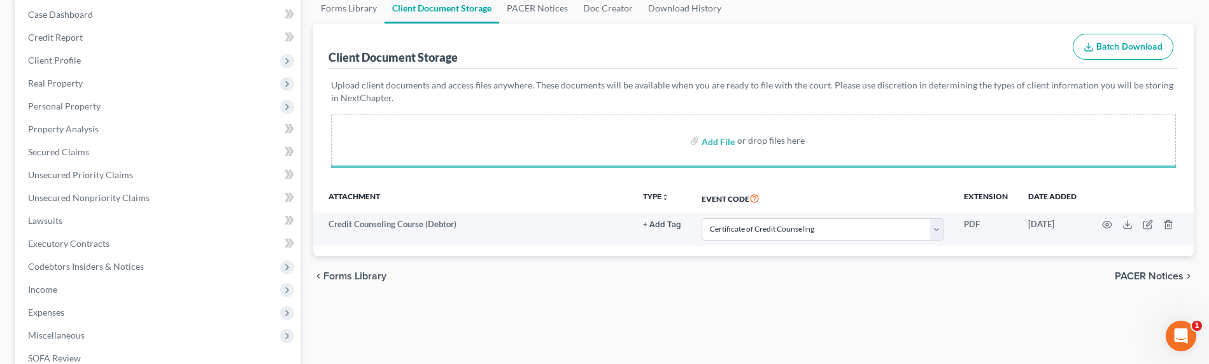
select select "10"
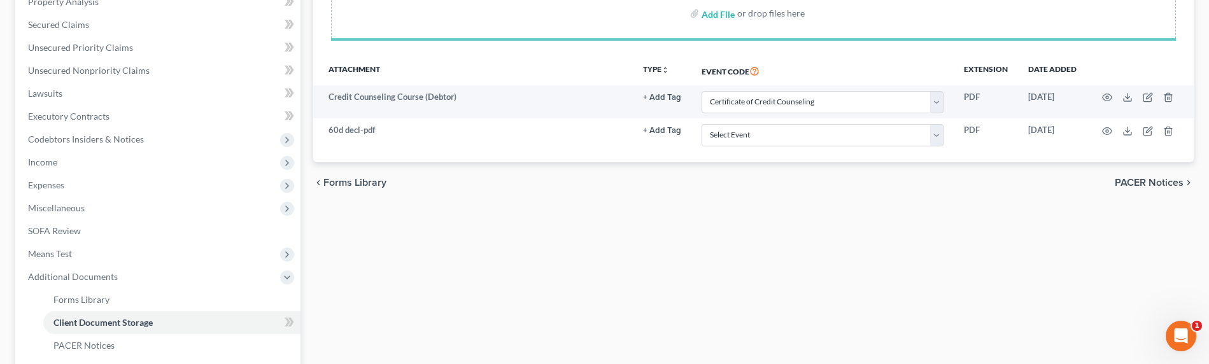
scroll to position [284, 0]
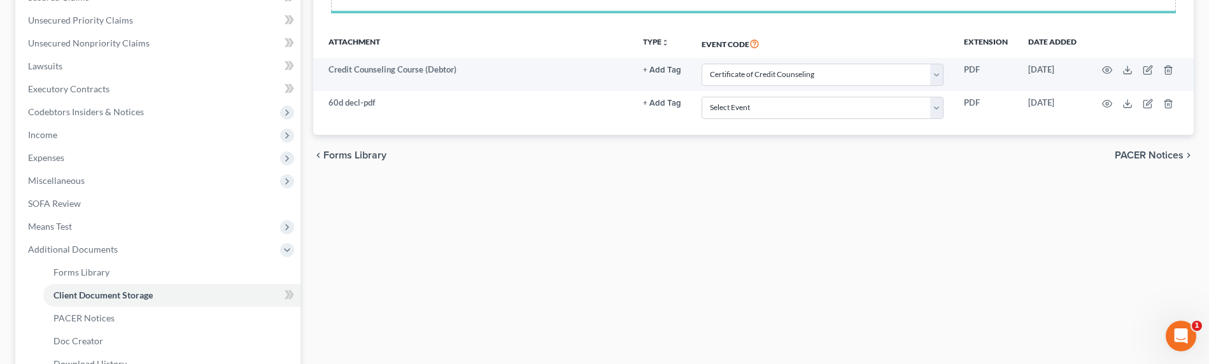
select select "10"
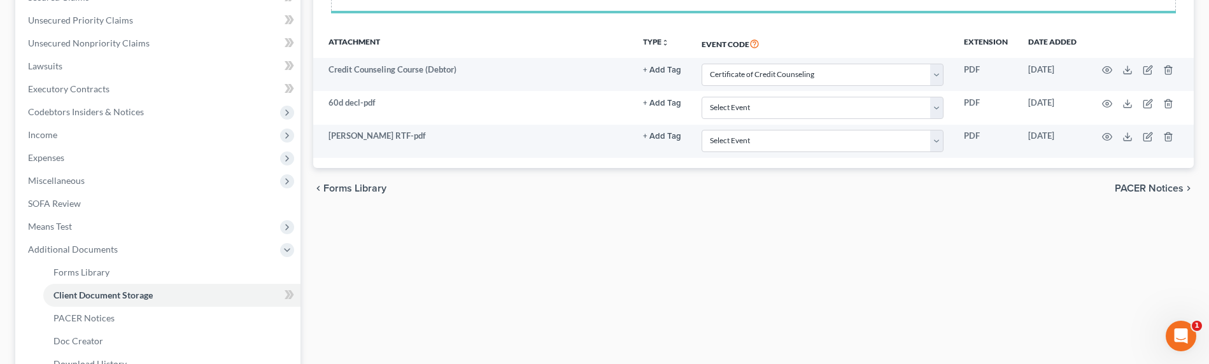
select select "10"
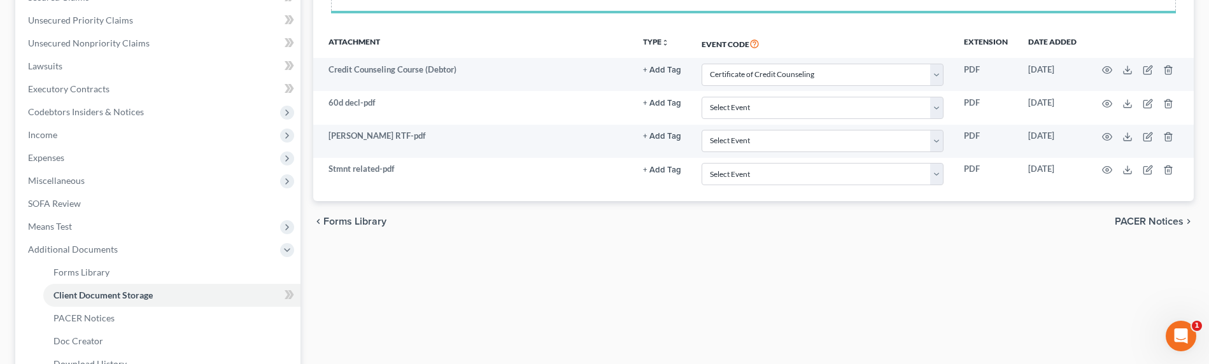
select select "10"
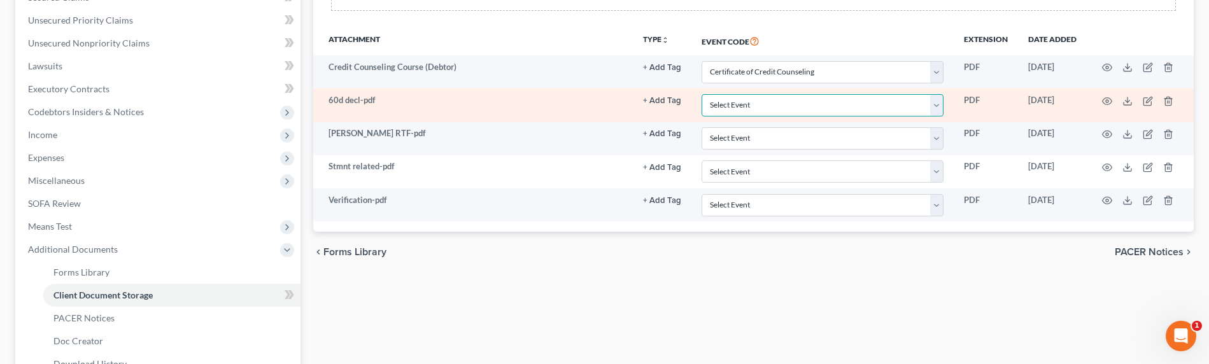
click at [767, 104] on select "Select Event Amended Chapter 11 Plan Amended Chapter 11 Small Business Plan Ame…" at bounding box center [823, 105] width 242 height 22
select select "30"
click at [702, 94] on select "Select Event Amended Chapter 11 Plan Amended Chapter 11 Small Business Plan Ame…" at bounding box center [823, 105] width 242 height 22
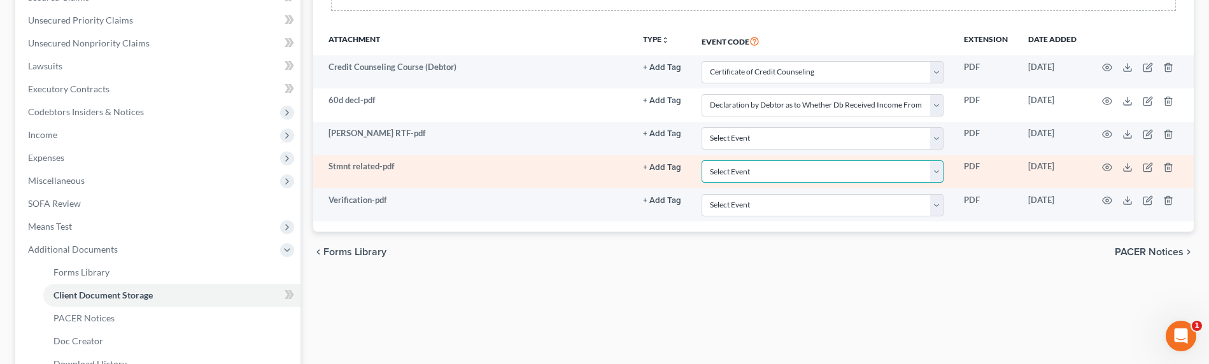
click at [747, 178] on select "Select Event Amended Chapter 11 Plan Amended Chapter 11 Small Business Plan Ame…" at bounding box center [823, 171] width 242 height 22
select select "65"
click at [702, 160] on select "Select Event Amended Chapter 11 Plan Amended Chapter 11 Small Business Plan Ame…" at bounding box center [823, 171] width 242 height 22
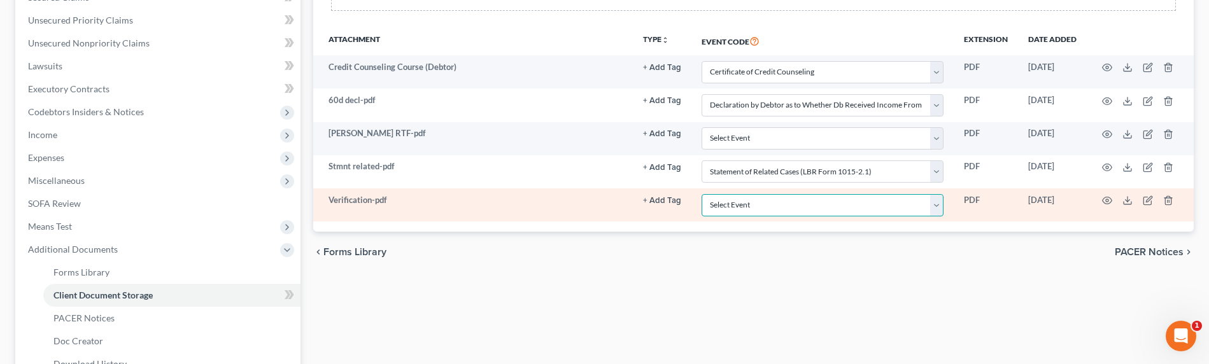
click at [738, 205] on select "Select Event Amended Chapter 11 Plan Amended Chapter 11 Small Business Plan Ame…" at bounding box center [823, 205] width 242 height 22
select select "72"
click at [702, 194] on select "Select Event Amended Chapter 11 Plan Amended Chapter 11 Small Business Plan Ame…" at bounding box center [823, 205] width 242 height 22
